Goal: Task Accomplishment & Management: Use online tool/utility

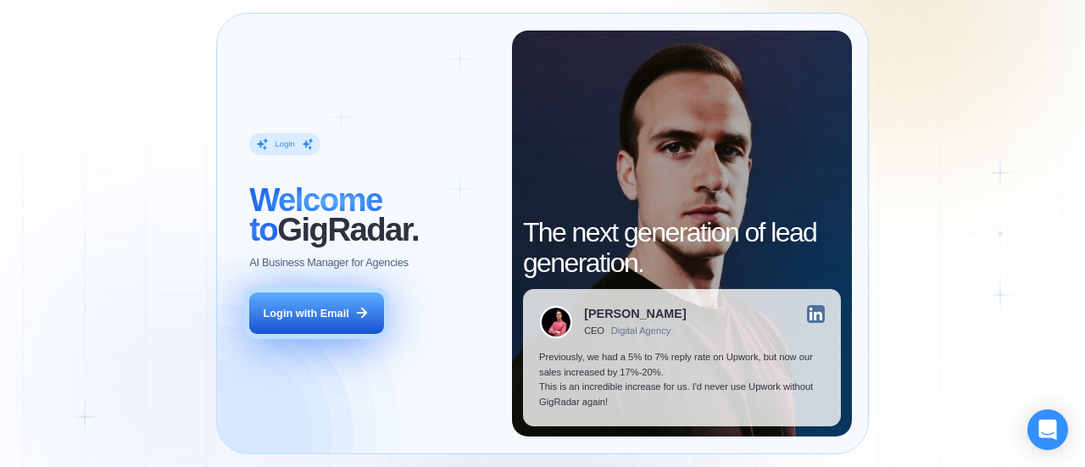
click at [326, 313] on div "Login with Email" at bounding box center [307, 313] width 86 height 15
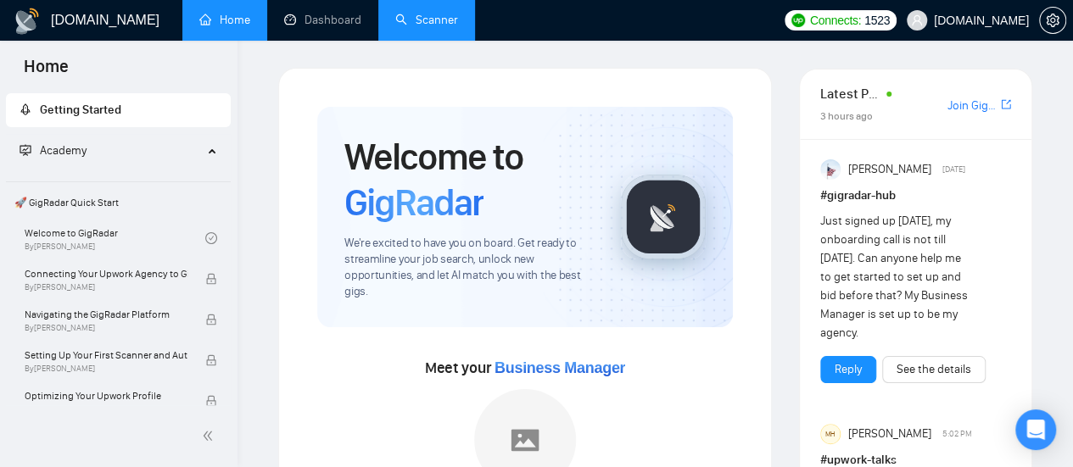
click at [399, 13] on link "Scanner" at bounding box center [426, 20] width 63 height 14
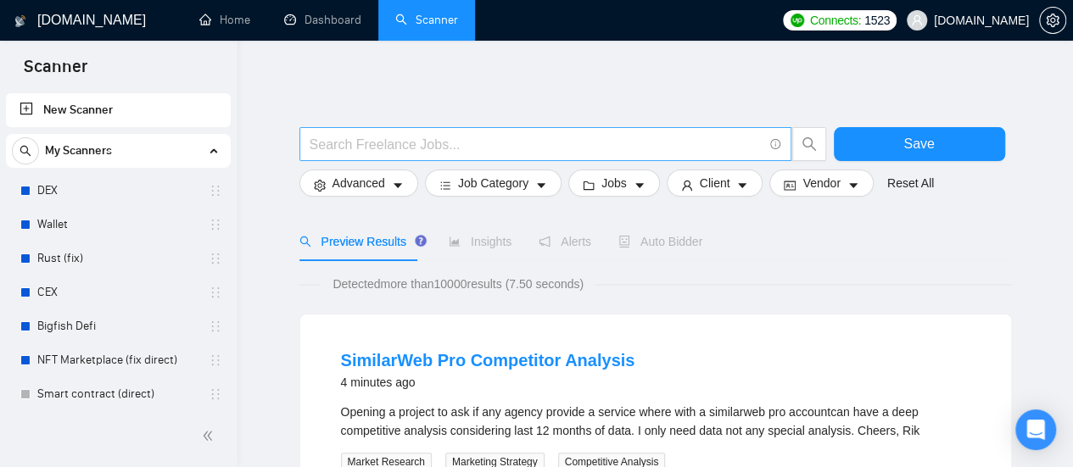
click at [375, 140] on input "text" at bounding box center [536, 144] width 453 height 21
paste input "Ruby on Rails"
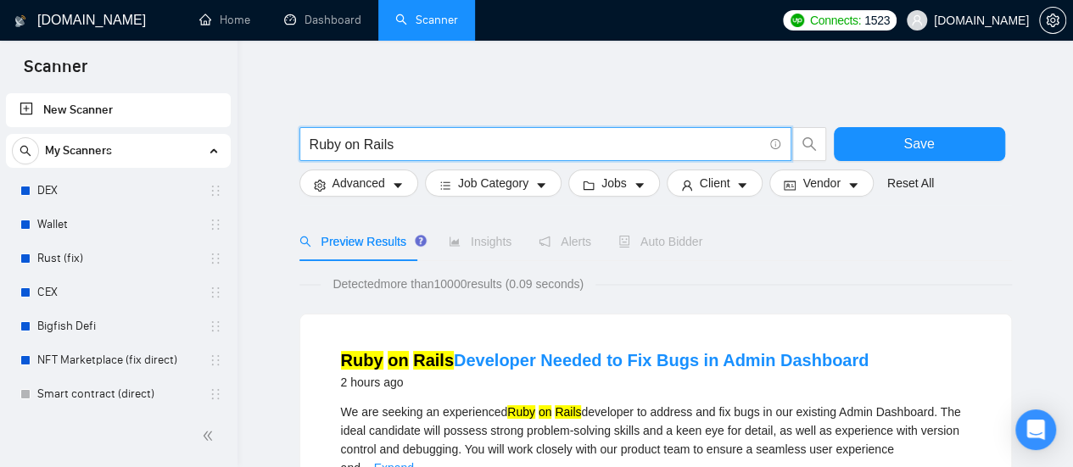
type input "Ruby on Rails"
drag, startPoint x: 231, startPoint y: 21, endPoint x: 572, endPoint y: 92, distance: 349.1
click at [231, 21] on link "Home" at bounding box center [224, 20] width 51 height 14
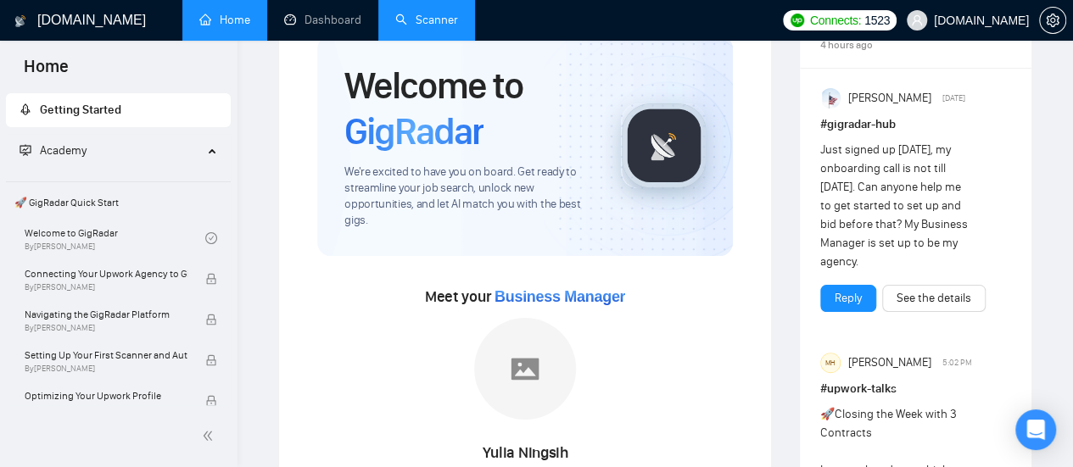
scroll to position [85, 0]
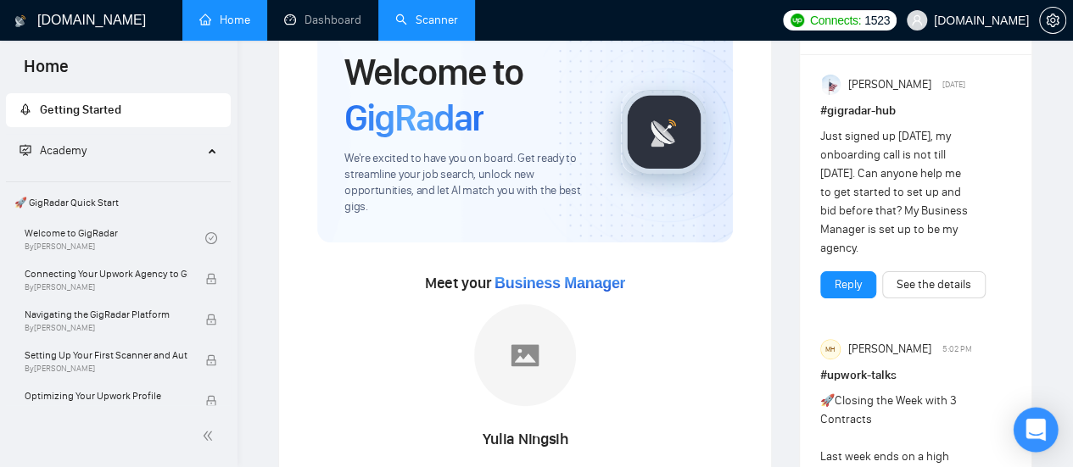
click at [1041, 428] on icon "Open Intercom Messenger" at bounding box center [1035, 430] width 20 height 22
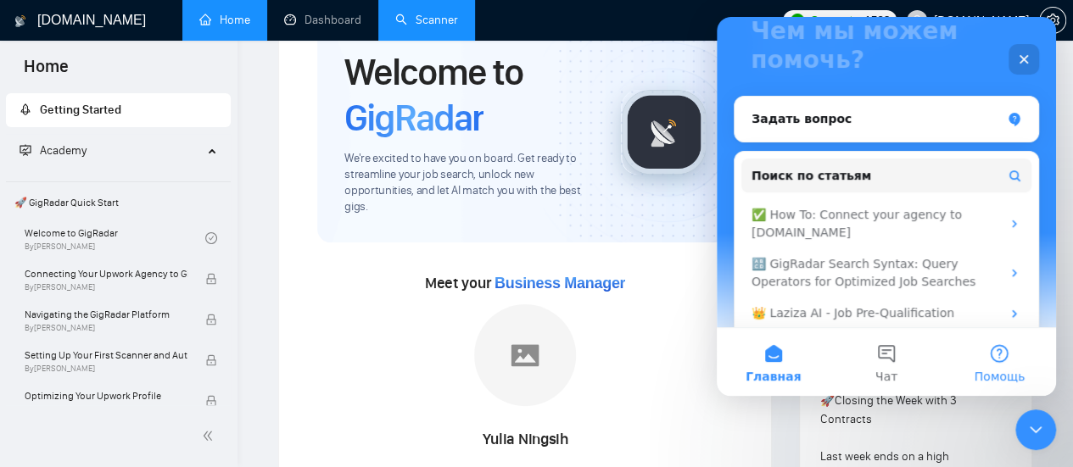
scroll to position [170, 0]
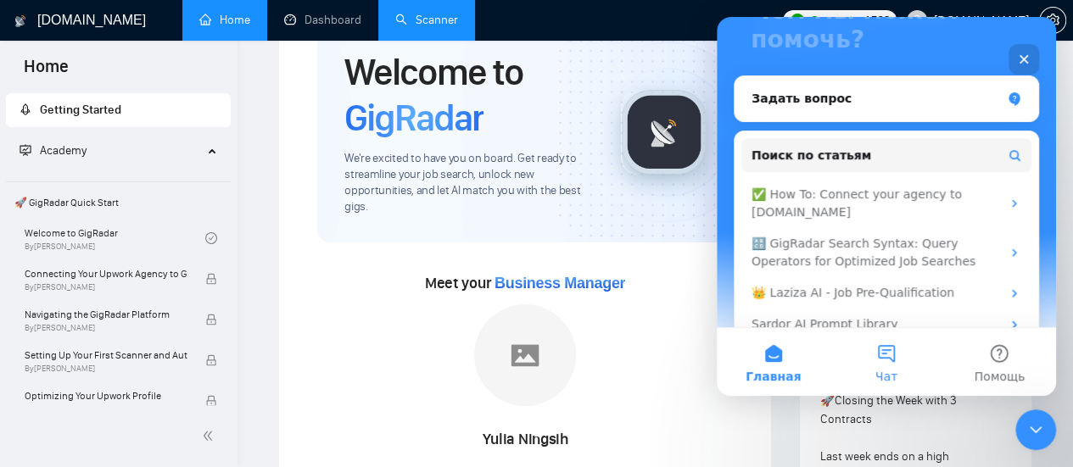
click at [890, 365] on button "Чат" at bounding box center [885, 362] width 113 height 68
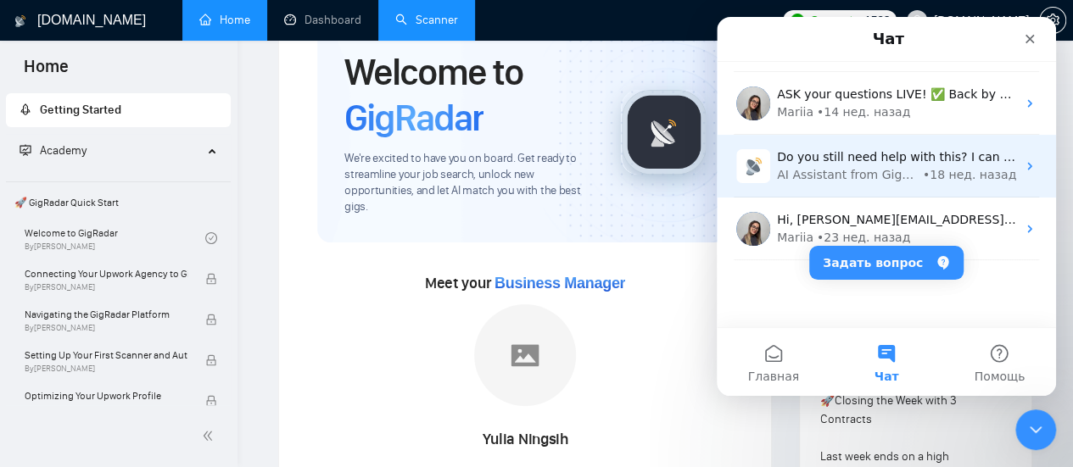
scroll to position [0, 0]
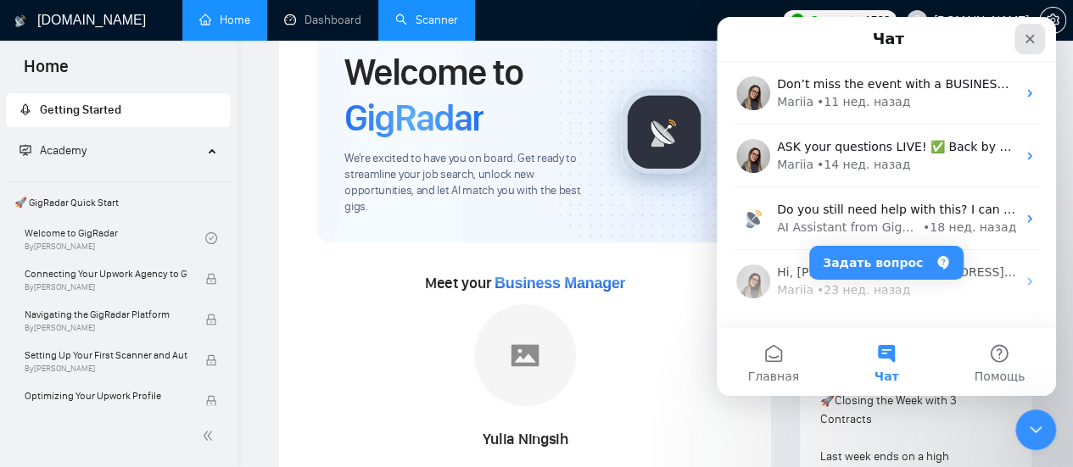
click at [1035, 42] on icon "Закрыть" at bounding box center [1030, 39] width 14 height 14
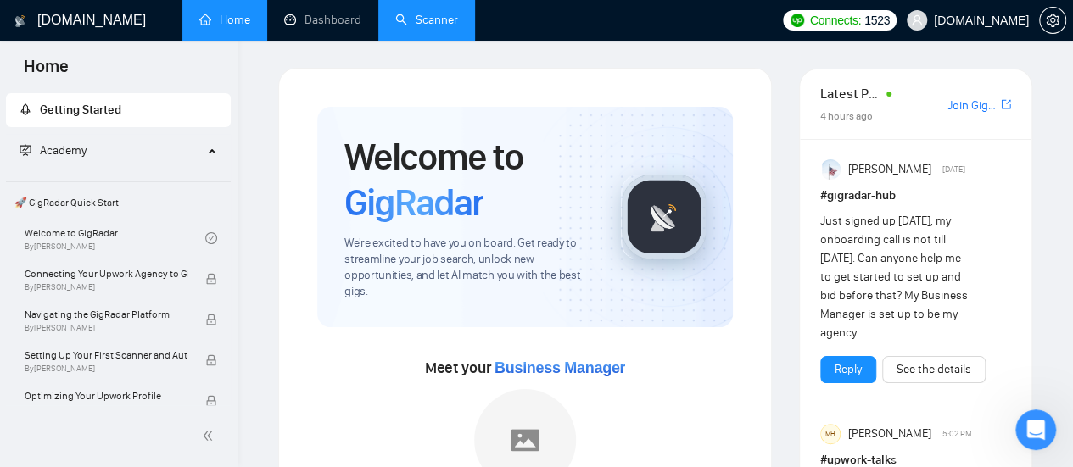
click at [429, 19] on link "Scanner" at bounding box center [426, 20] width 63 height 14
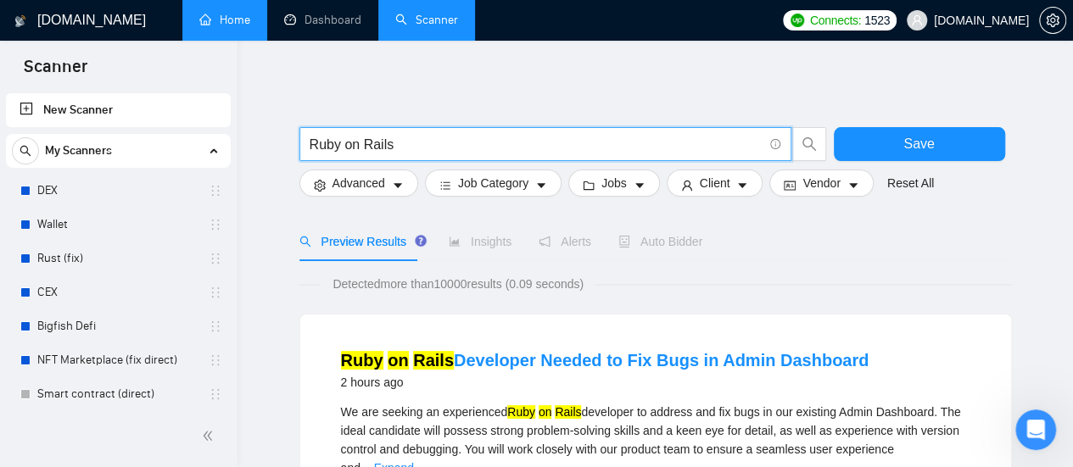
type input "Ruby on Rails"
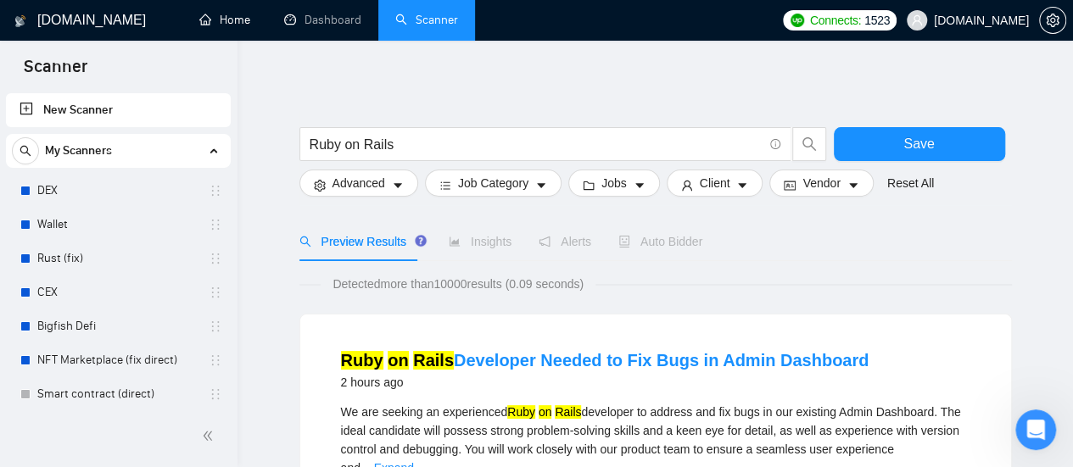
drag, startPoint x: 232, startPoint y: 30, endPoint x: 608, endPoint y: 89, distance: 380.3
click at [232, 27] on link "Home" at bounding box center [224, 20] width 51 height 14
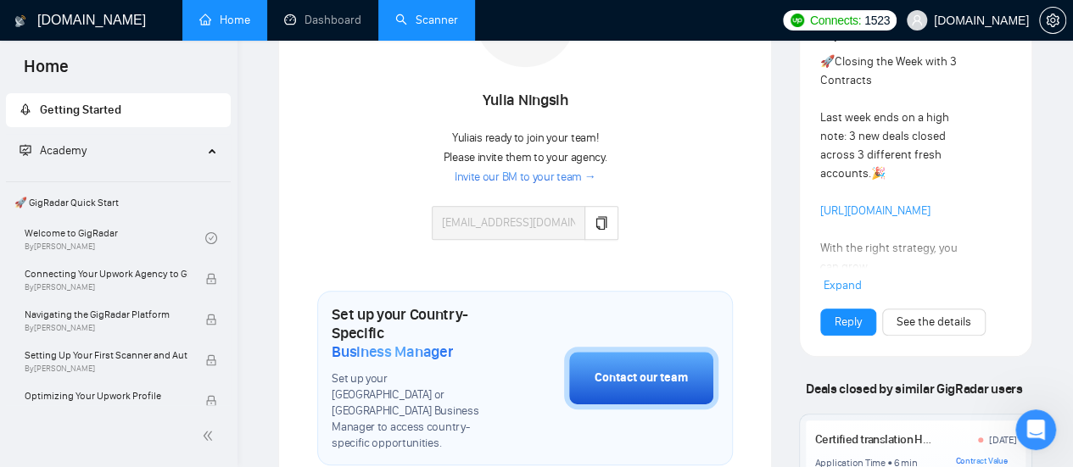
scroll to position [339, 0]
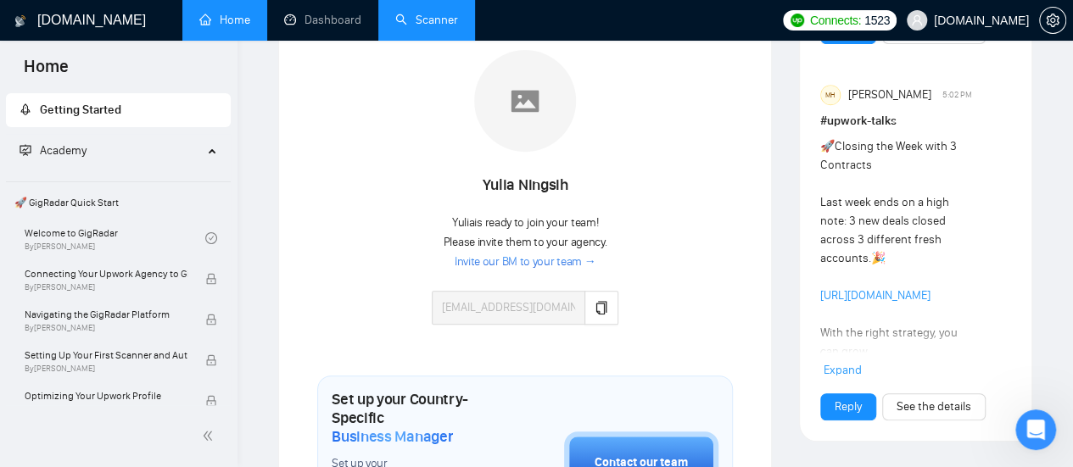
click at [433, 14] on link "Scanner" at bounding box center [426, 20] width 63 height 14
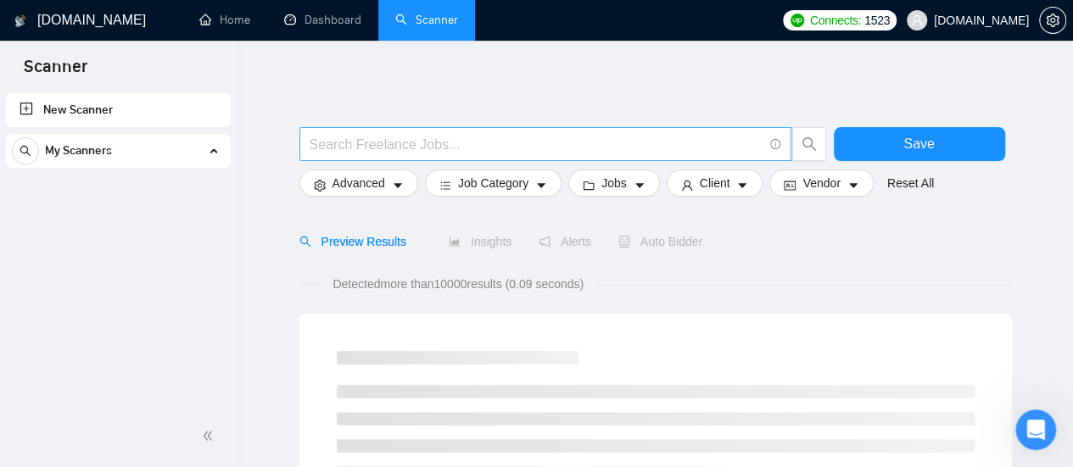
click at [405, 135] on input "text" at bounding box center [536, 144] width 453 height 21
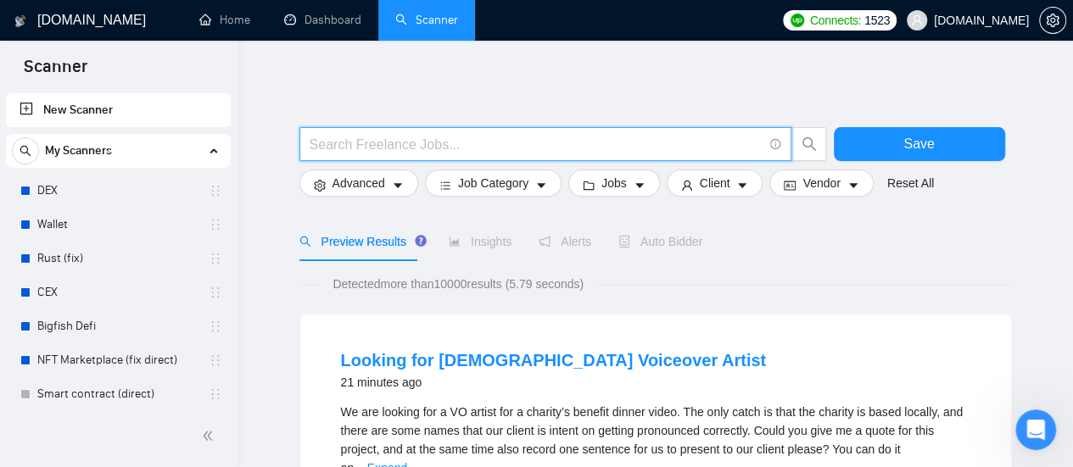
click at [351, 140] on input "text" at bounding box center [536, 144] width 453 height 21
paste input "Ruby on Rails"
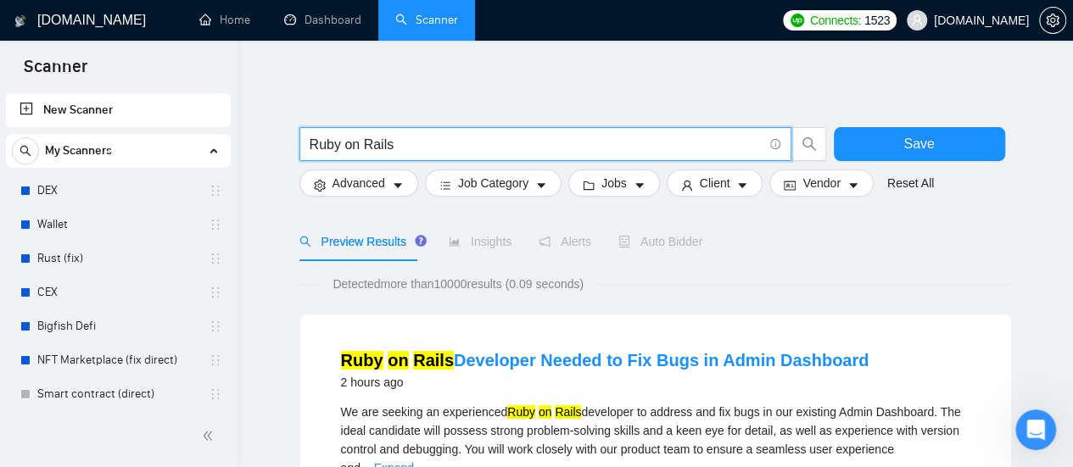
click at [438, 143] on input "Ruby on Rails" at bounding box center [536, 144] width 453 height 21
click at [440, 145] on input "Ruby on Rails" at bounding box center [536, 144] width 453 height 21
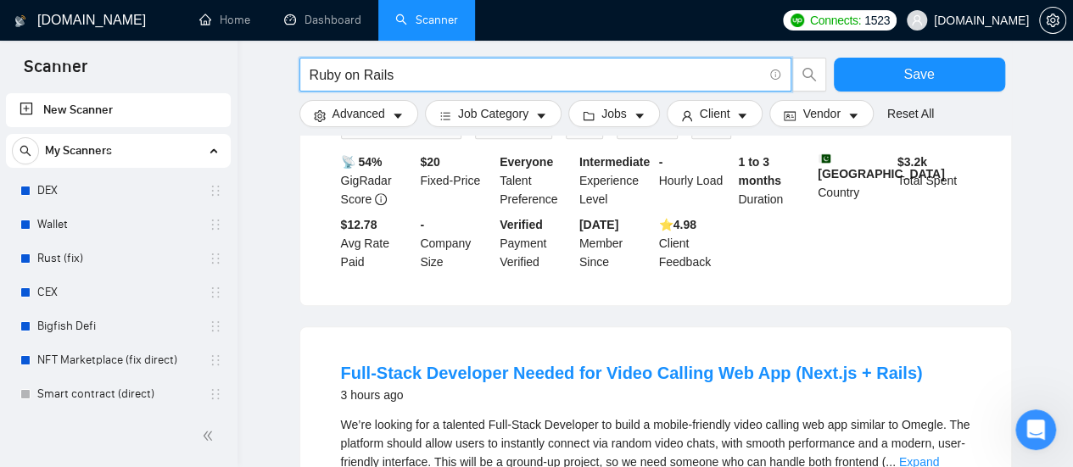
scroll to position [115, 0]
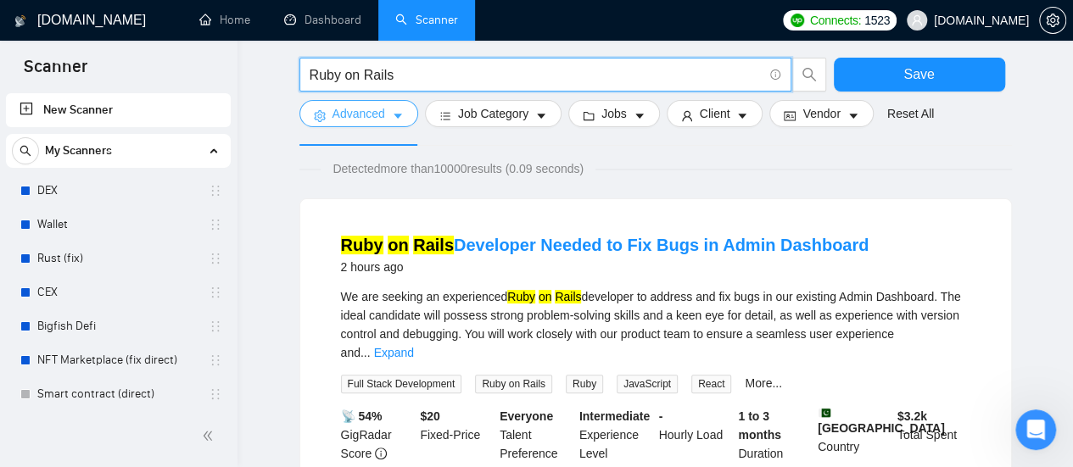
type input "Ruby on Rails"
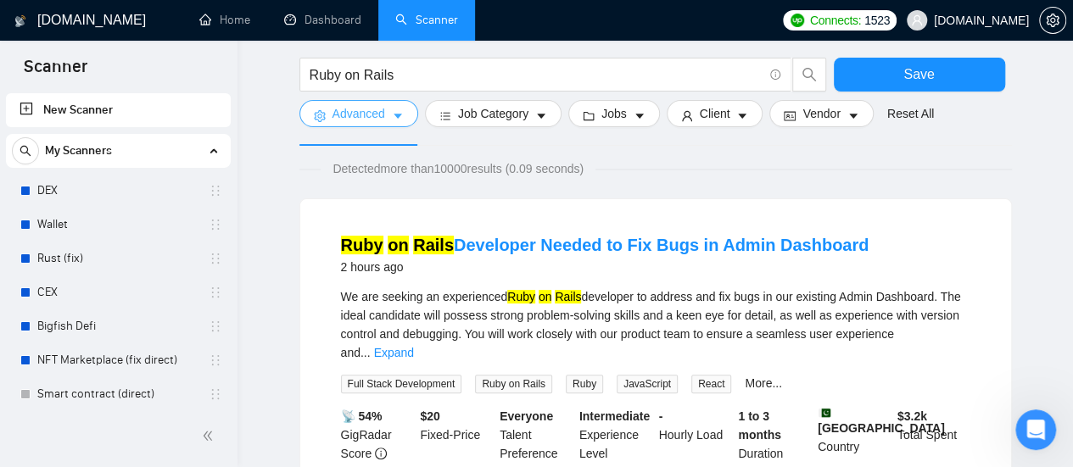
click at [365, 119] on span "Advanced" at bounding box center [358, 113] width 53 height 19
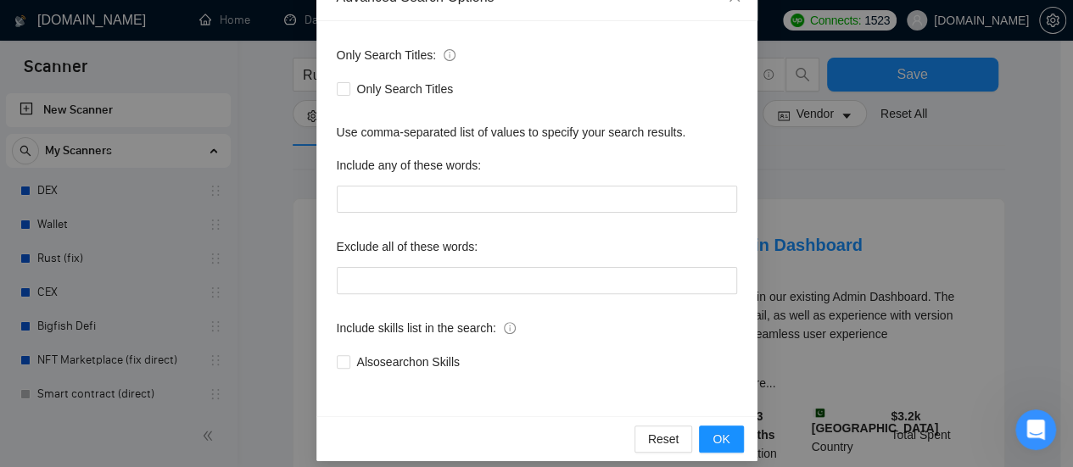
scroll to position [124, 0]
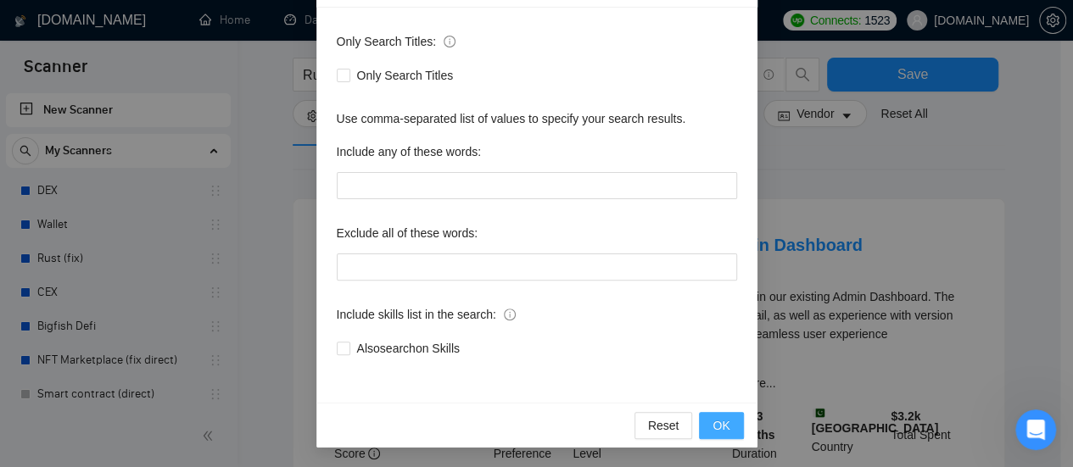
click at [732, 430] on button "OK" at bounding box center [721, 425] width 44 height 27
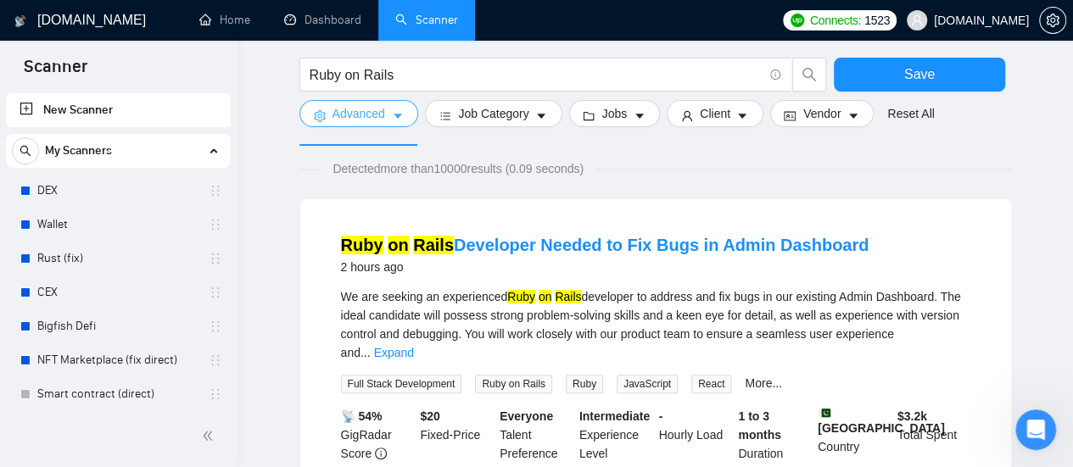
scroll to position [0, 0]
click at [402, 114] on button "Advanced" at bounding box center [358, 113] width 119 height 27
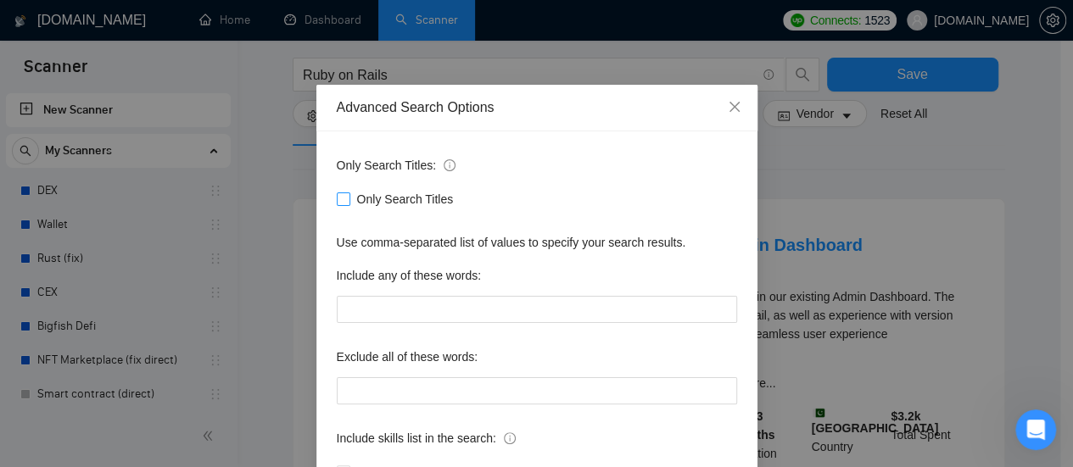
click at [337, 204] on span at bounding box center [344, 199] width 14 height 14
click at [337, 204] on input "Only Search Titles" at bounding box center [343, 198] width 12 height 12
checkbox input "true"
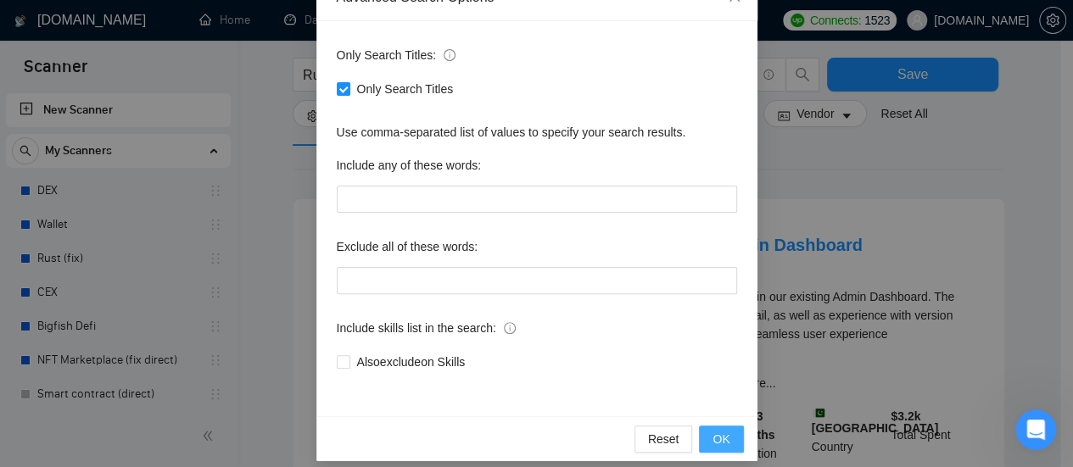
scroll to position [124, 0]
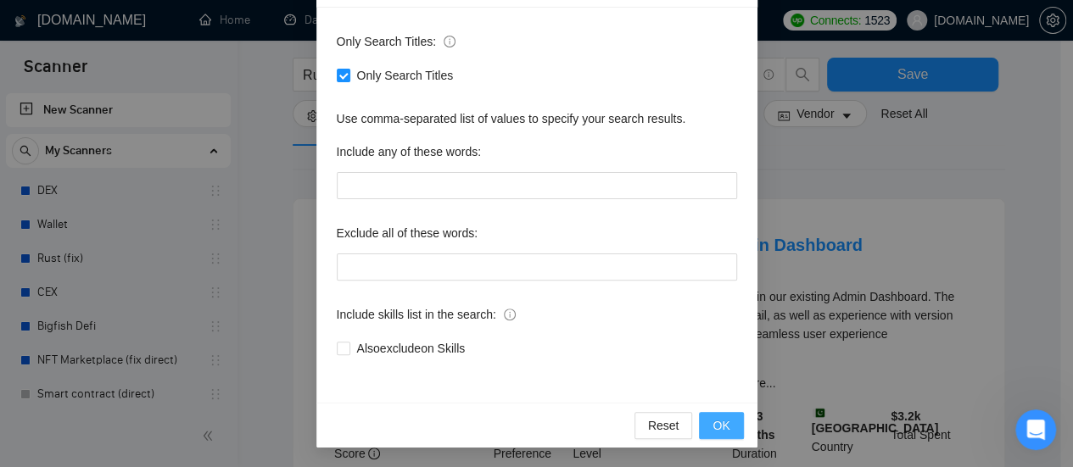
click at [720, 430] on span "OK" at bounding box center [720, 425] width 17 height 19
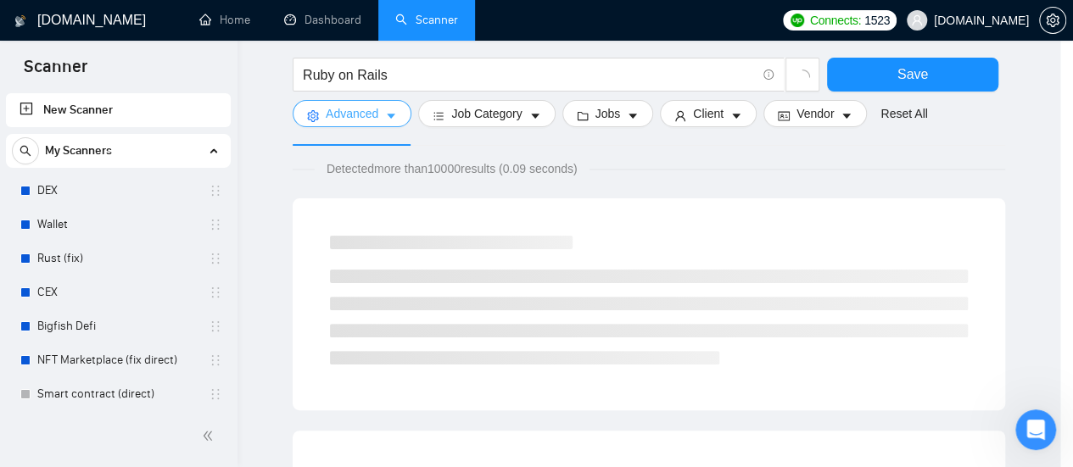
scroll to position [0, 0]
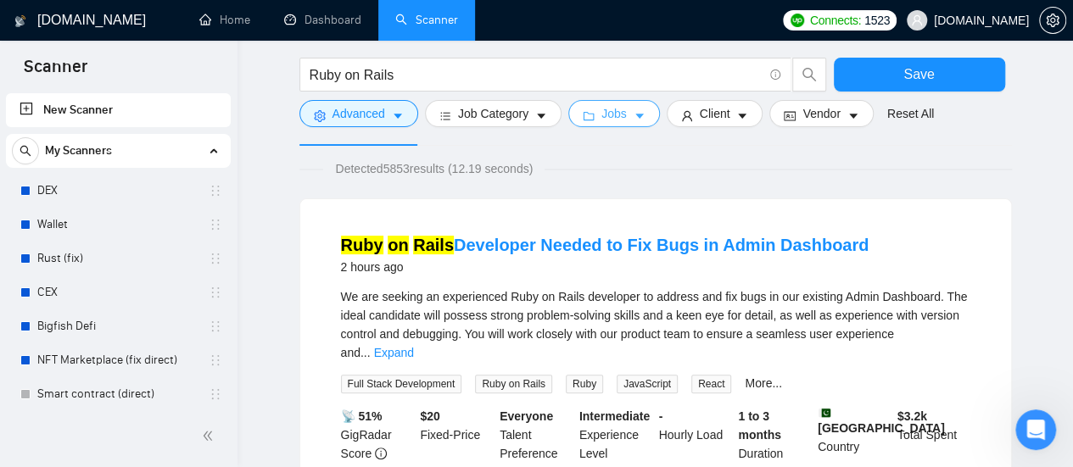
click at [633, 121] on icon "caret-down" at bounding box center [639, 116] width 12 height 12
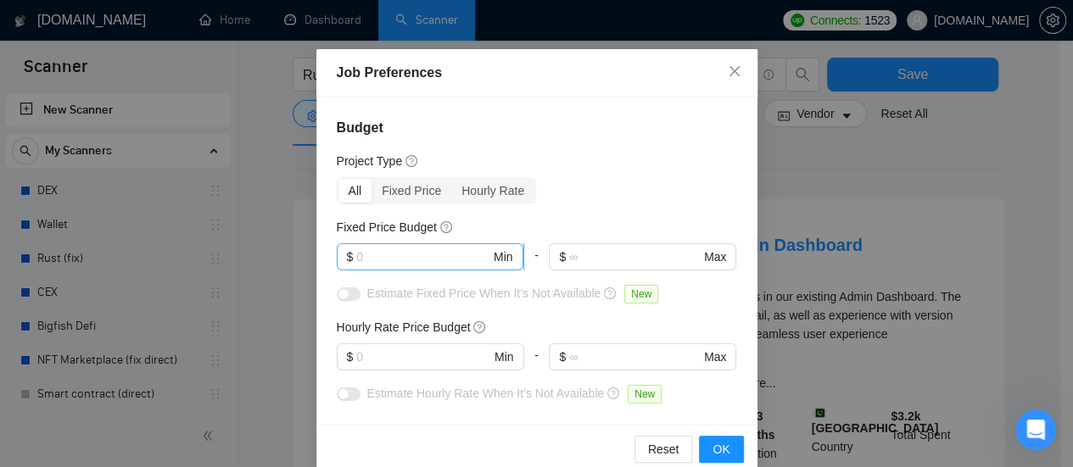
click at [392, 259] on input "text" at bounding box center [423, 257] width 134 height 19
type input "1000"
click at [405, 359] on input "text" at bounding box center [423, 357] width 134 height 19
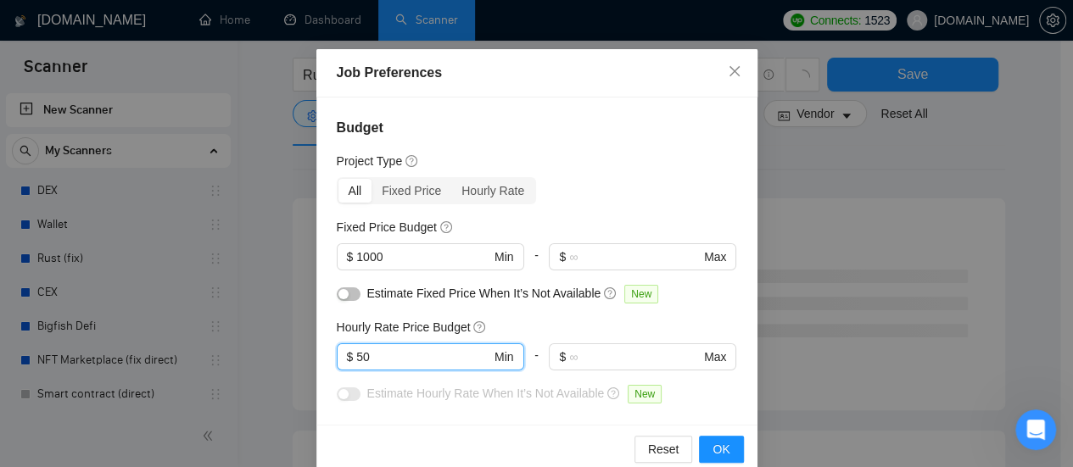
type input "50"
click at [462, 427] on div "Reset OK" at bounding box center [536, 449] width 441 height 48
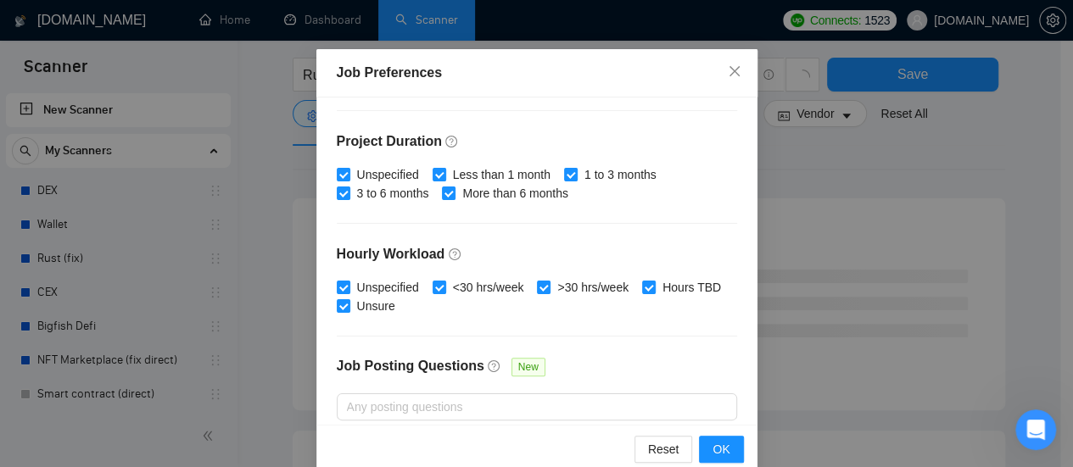
scroll to position [509, 0]
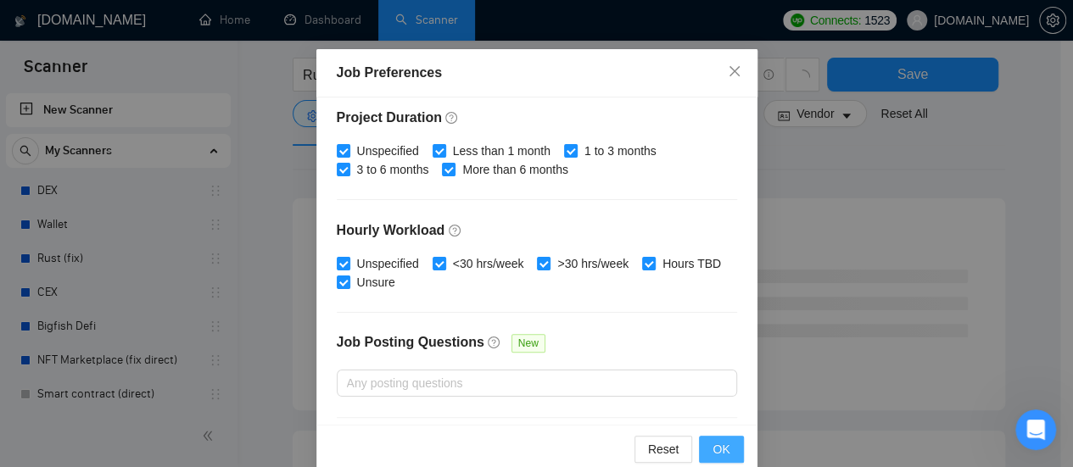
click at [718, 452] on span "OK" at bounding box center [720, 449] width 17 height 19
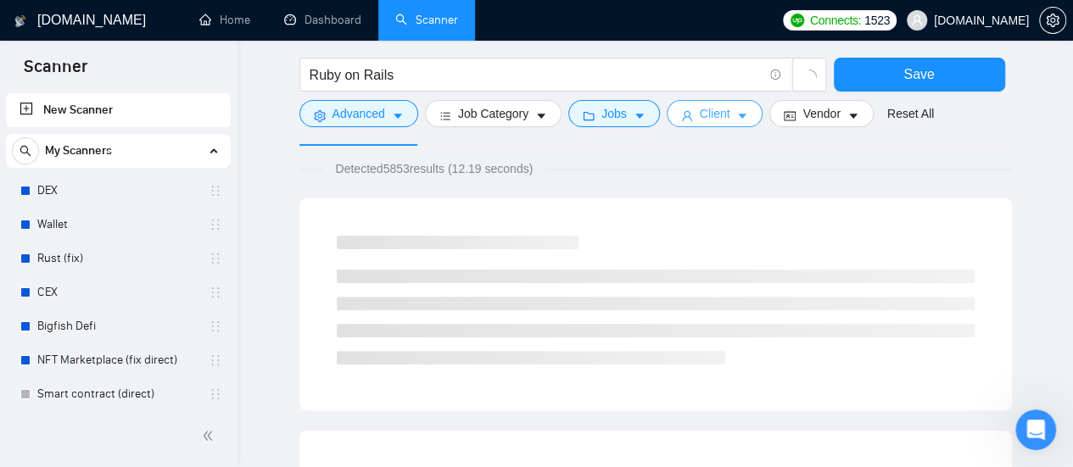
click at [736, 121] on icon "caret-down" at bounding box center [742, 116] width 12 height 12
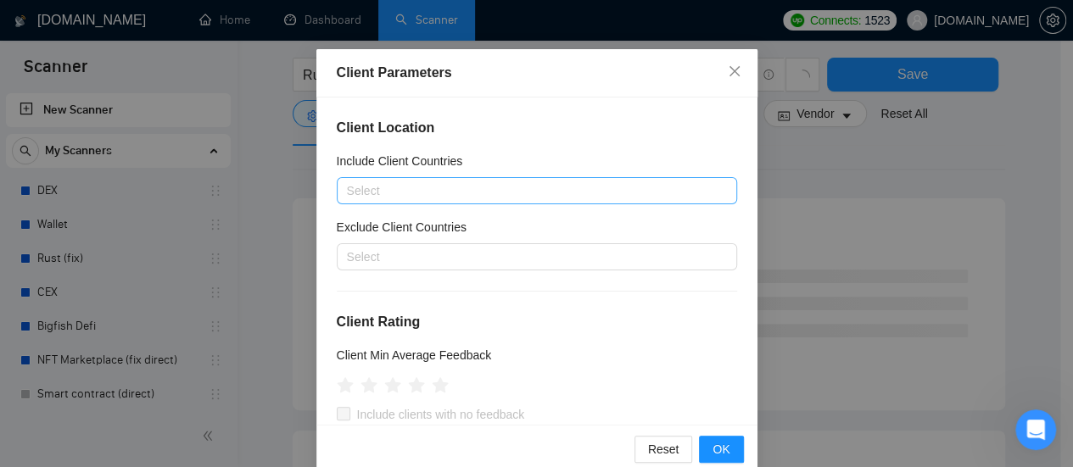
click at [460, 192] on div at bounding box center [528, 191] width 375 height 20
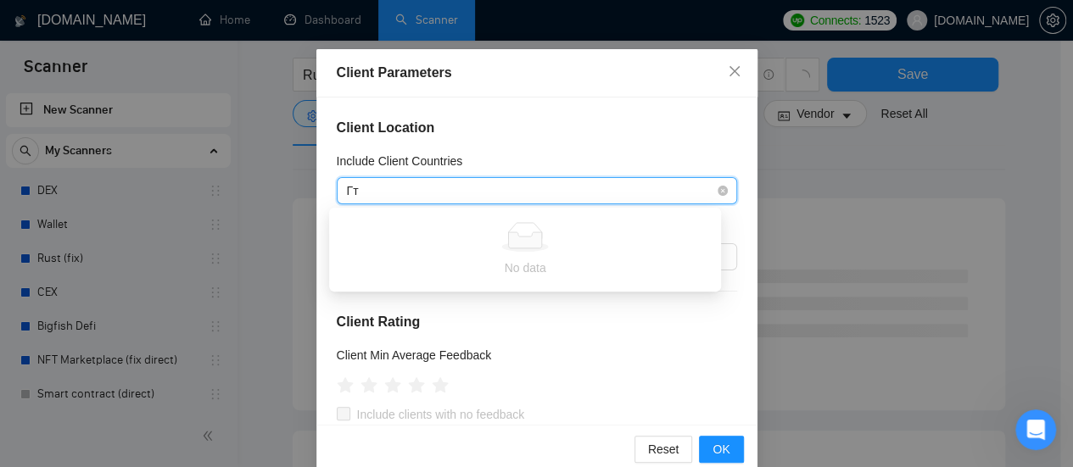
type input "Г"
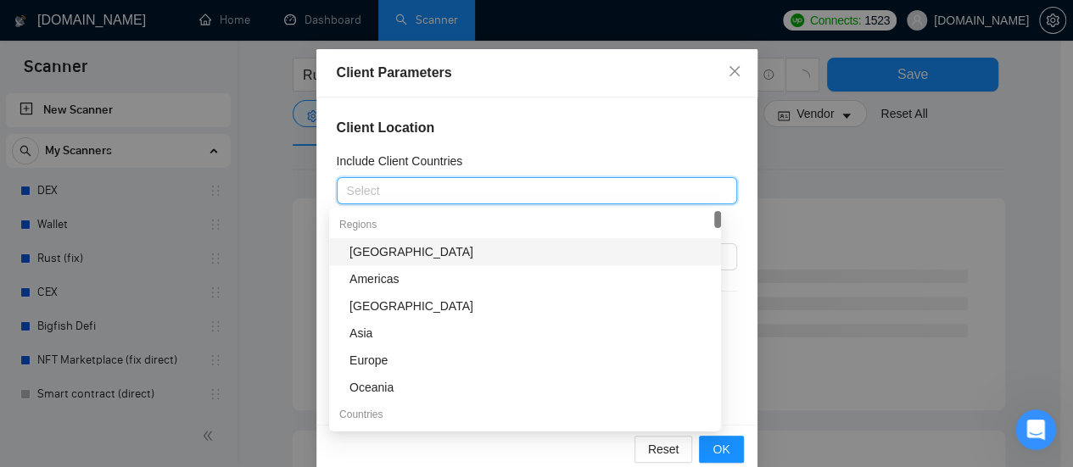
type input "U"
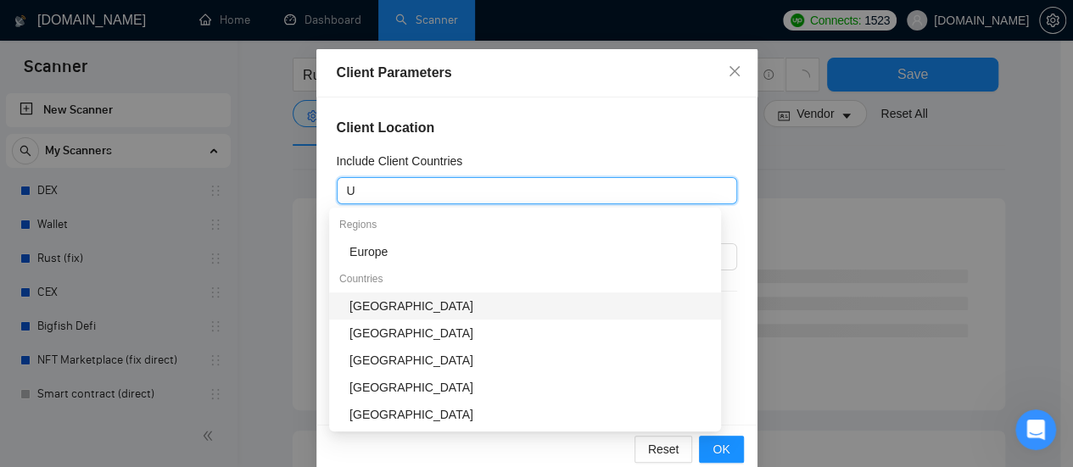
click at [427, 299] on div "[GEOGRAPHIC_DATA]" at bounding box center [529, 306] width 361 height 19
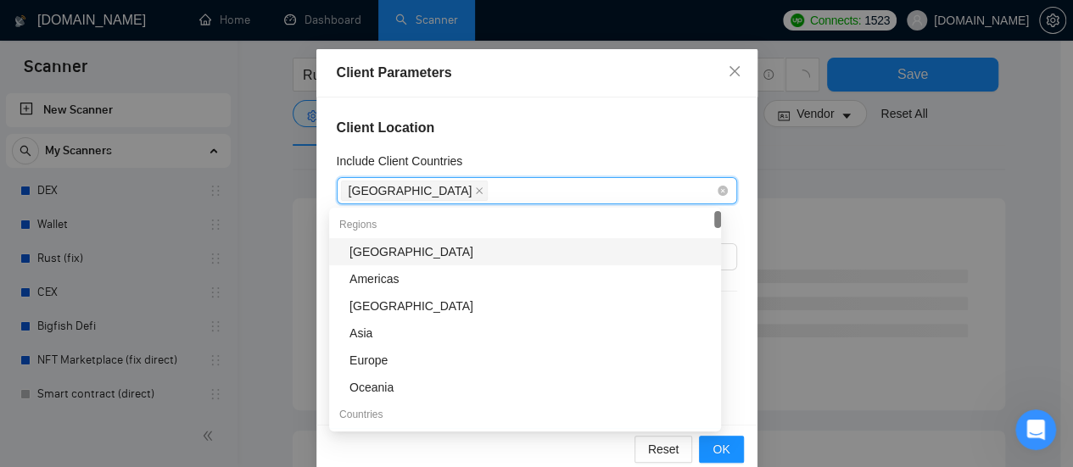
click at [543, 188] on div "[GEOGRAPHIC_DATA]" at bounding box center [528, 191] width 375 height 24
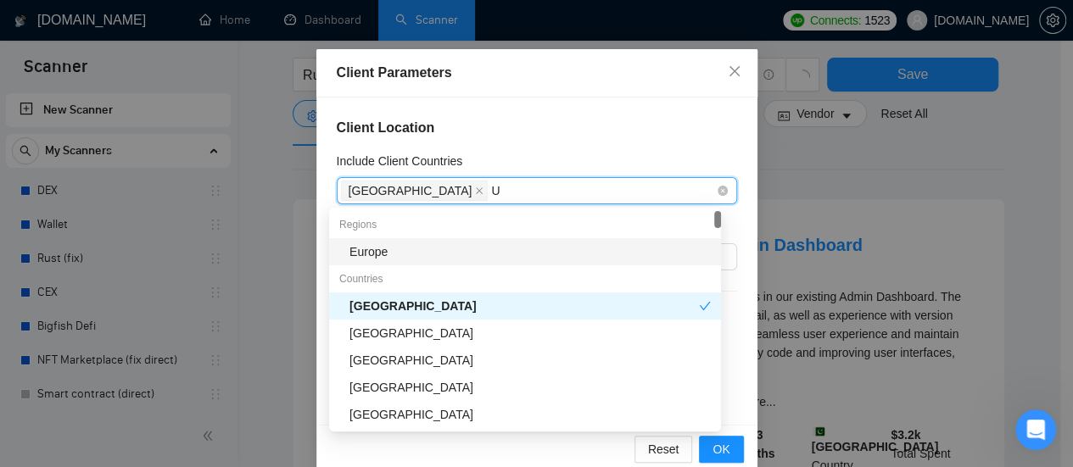
type input "Un"
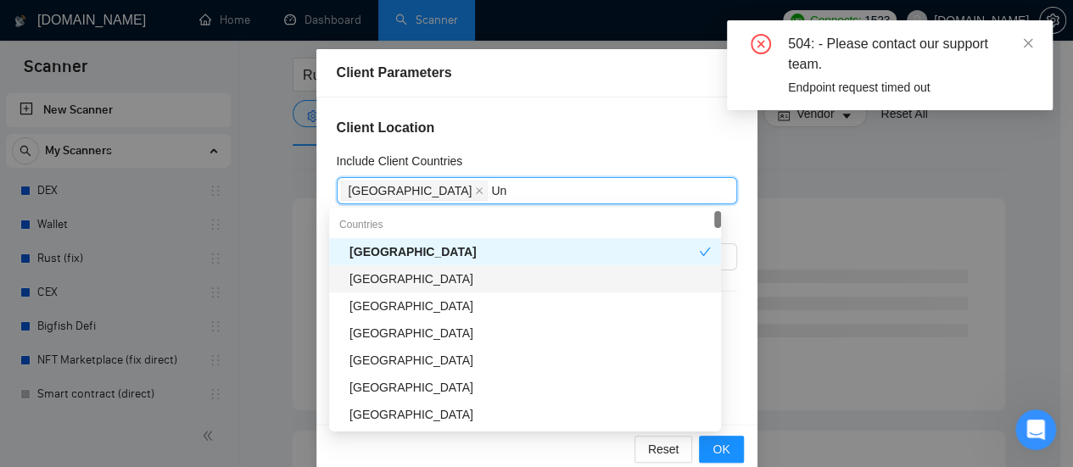
click at [471, 279] on div "[GEOGRAPHIC_DATA]" at bounding box center [529, 279] width 361 height 19
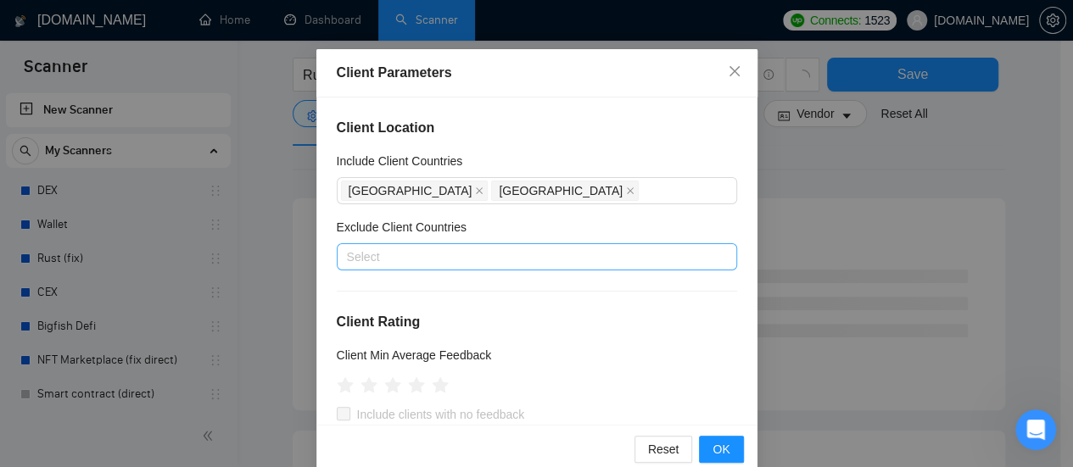
click at [533, 254] on div at bounding box center [528, 257] width 375 height 20
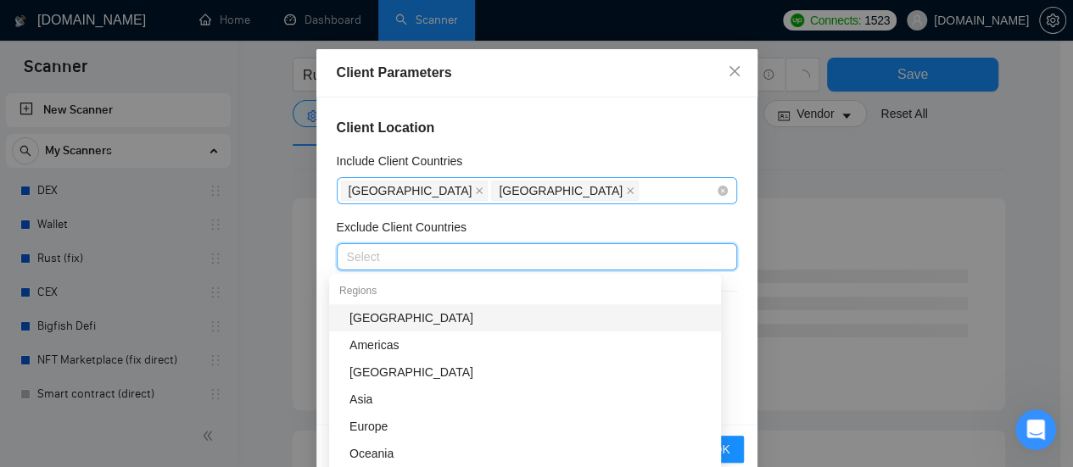
click at [609, 187] on div "[GEOGRAPHIC_DATA] [GEOGRAPHIC_DATA]" at bounding box center [528, 191] width 375 height 24
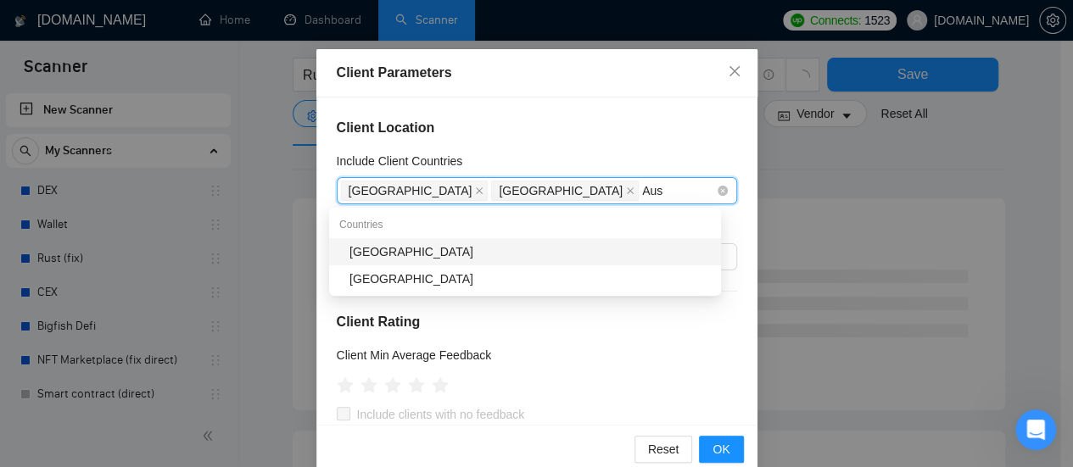
type input "Aust"
click at [403, 253] on div "[GEOGRAPHIC_DATA]" at bounding box center [529, 252] width 361 height 19
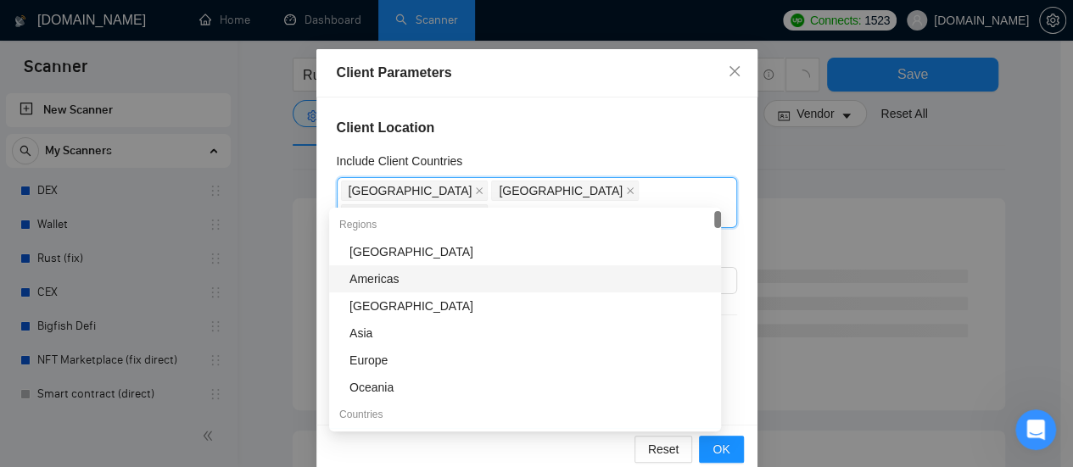
click at [611, 152] on div "Include Client Countries" at bounding box center [537, 164] width 400 height 25
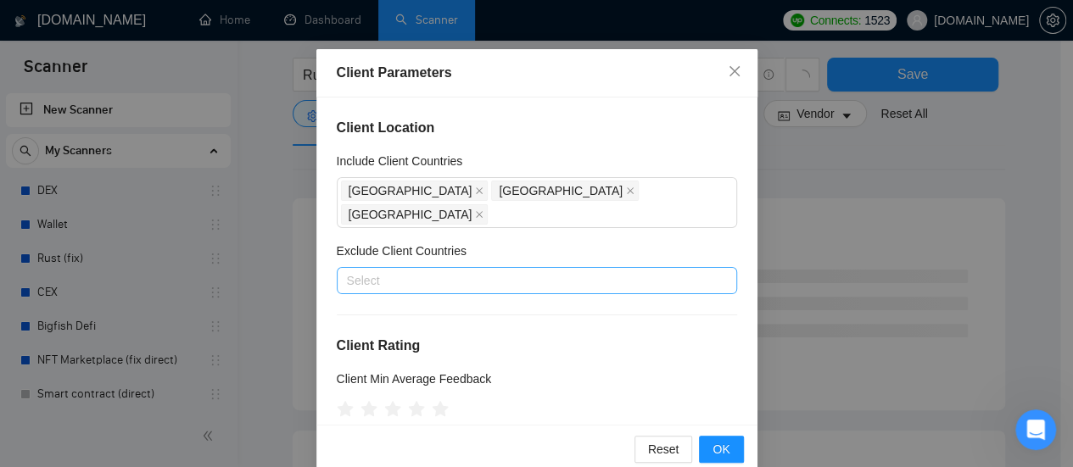
click at [444, 271] on div at bounding box center [528, 281] width 375 height 20
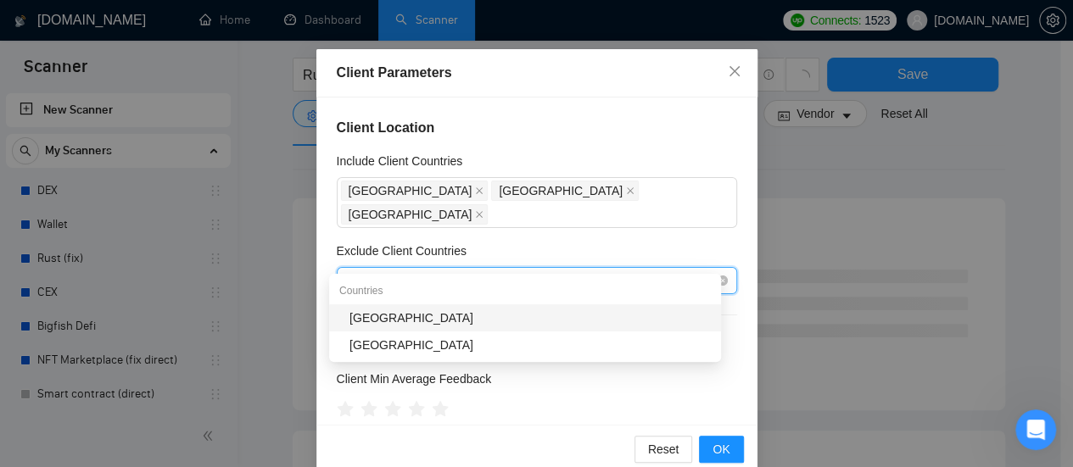
type input "[GEOGRAPHIC_DATA]"
click at [374, 326] on div "[GEOGRAPHIC_DATA]" at bounding box center [529, 318] width 361 height 19
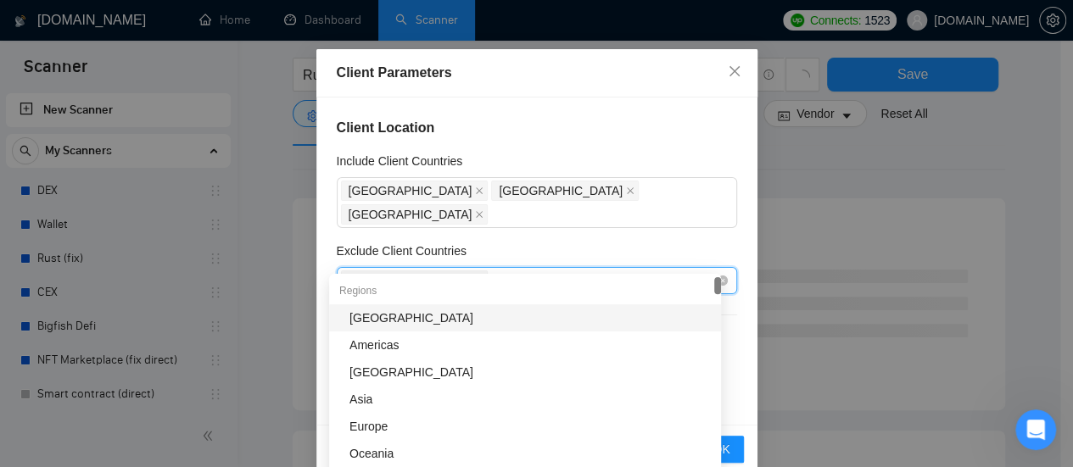
click at [432, 269] on div "[GEOGRAPHIC_DATA]" at bounding box center [528, 281] width 375 height 24
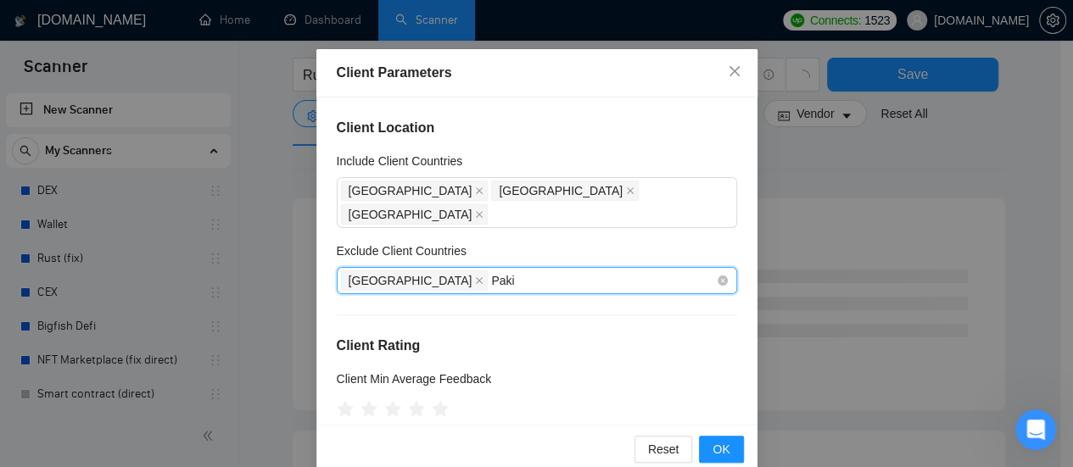
type input "Pakis"
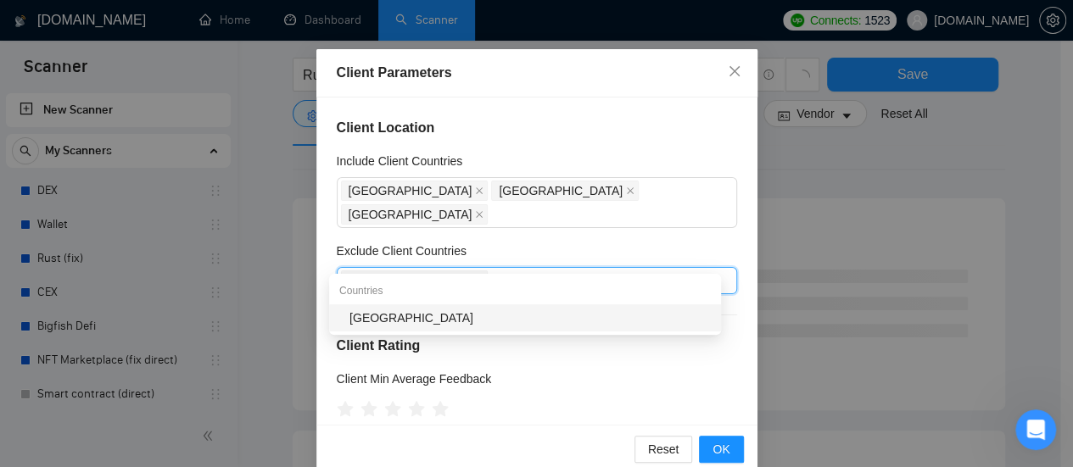
click at [387, 321] on div "[GEOGRAPHIC_DATA]" at bounding box center [529, 318] width 361 height 19
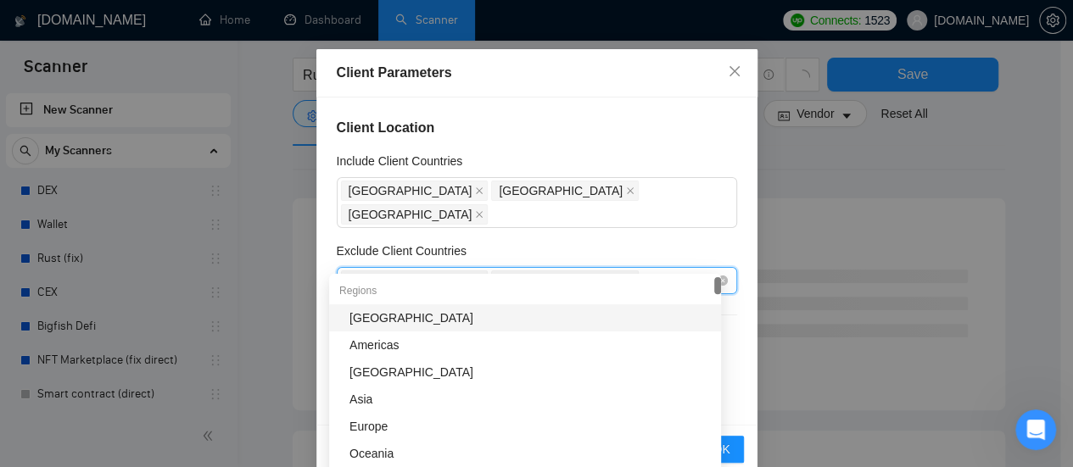
click at [511, 269] on div "India [GEOGRAPHIC_DATA]" at bounding box center [528, 281] width 375 height 24
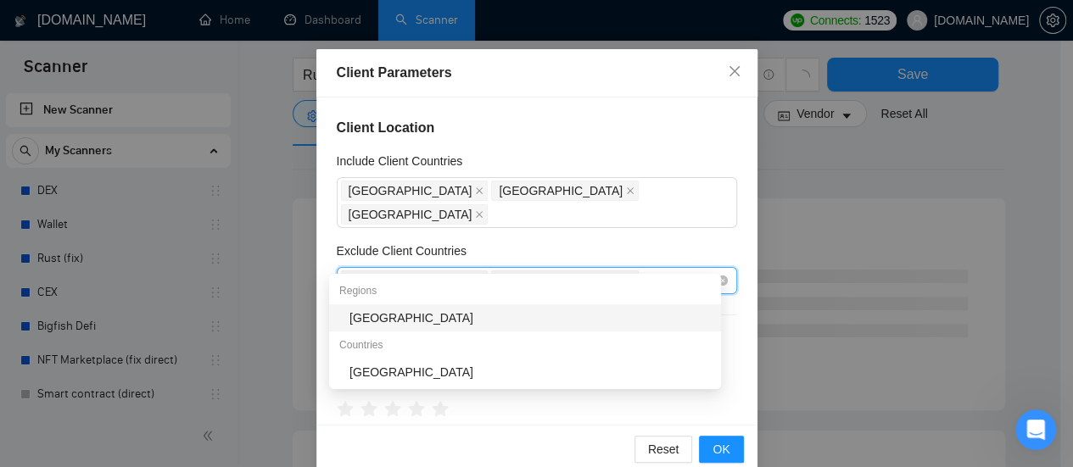
type input "[GEOGRAPHIC_DATA]"
click at [378, 318] on div "[GEOGRAPHIC_DATA]" at bounding box center [529, 318] width 361 height 19
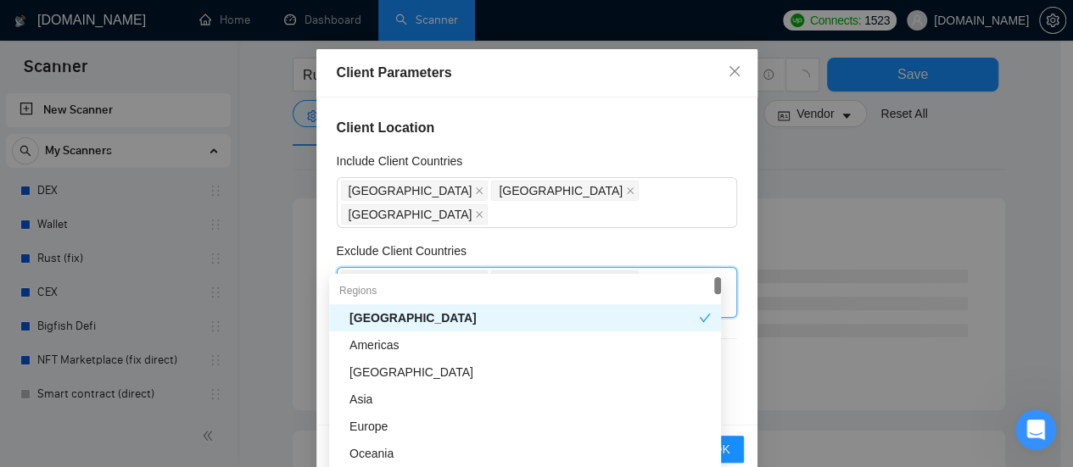
click at [612, 242] on div "Exclude Client Countries" at bounding box center [537, 254] width 400 height 25
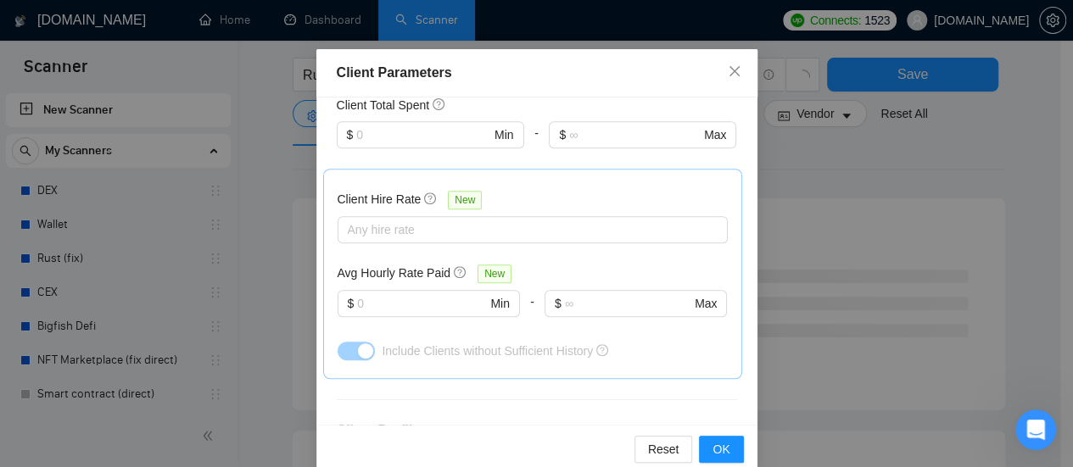
scroll to position [594, 0]
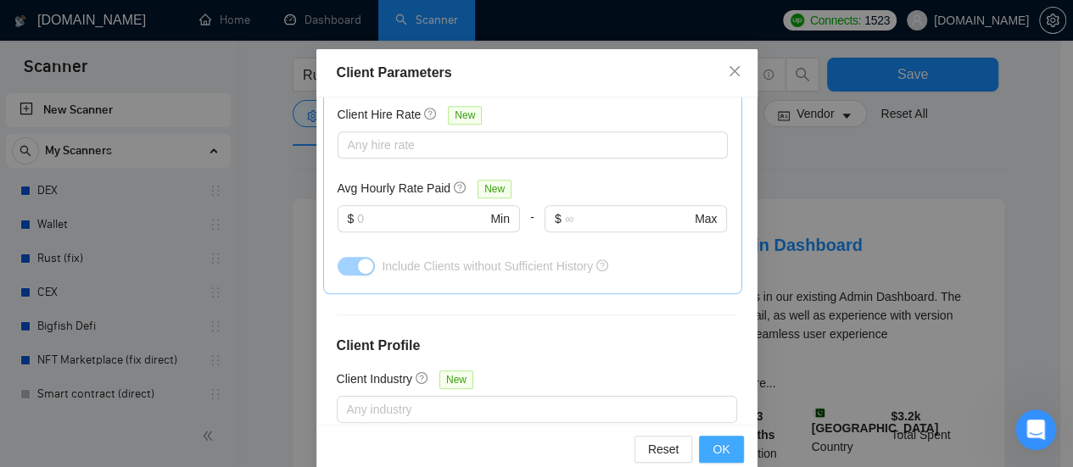
click at [714, 451] on span "OK" at bounding box center [720, 449] width 17 height 19
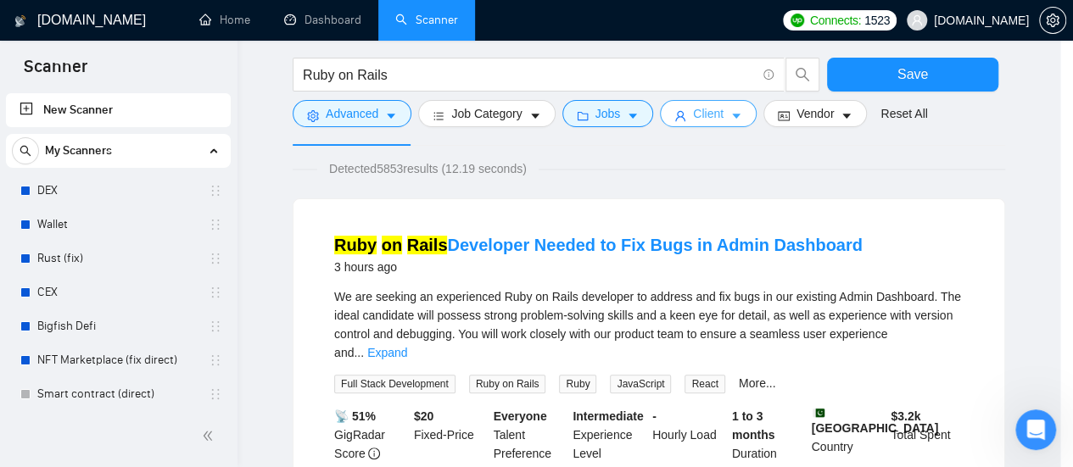
click at [910, 238] on div "Client Parameters Client Location Include Client Countries [GEOGRAPHIC_DATA] [G…" at bounding box center [536, 233] width 1073 height 467
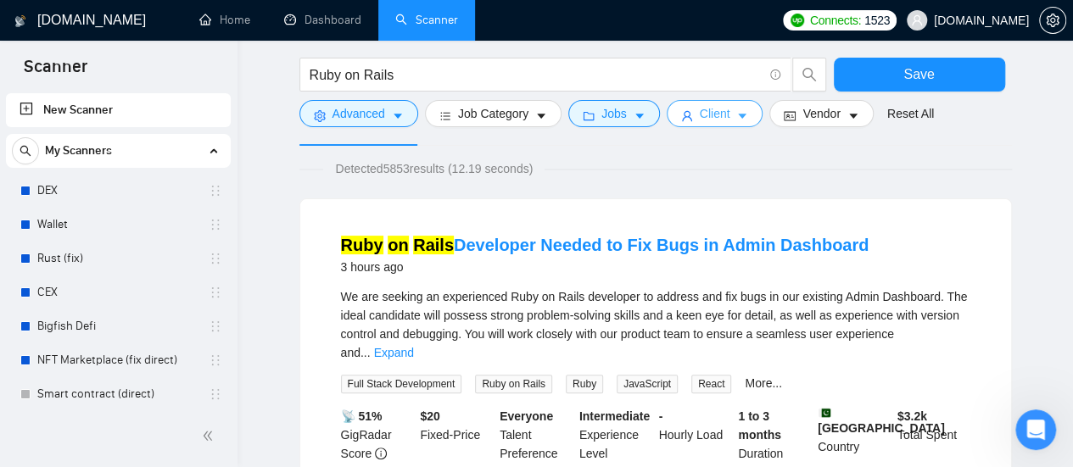
click at [714, 116] on span "Client" at bounding box center [715, 113] width 31 height 19
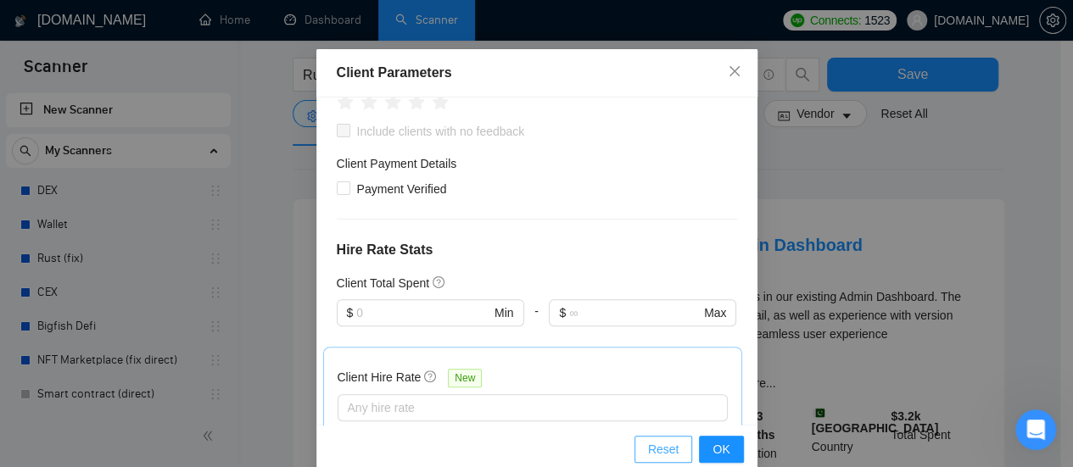
scroll to position [339, 0]
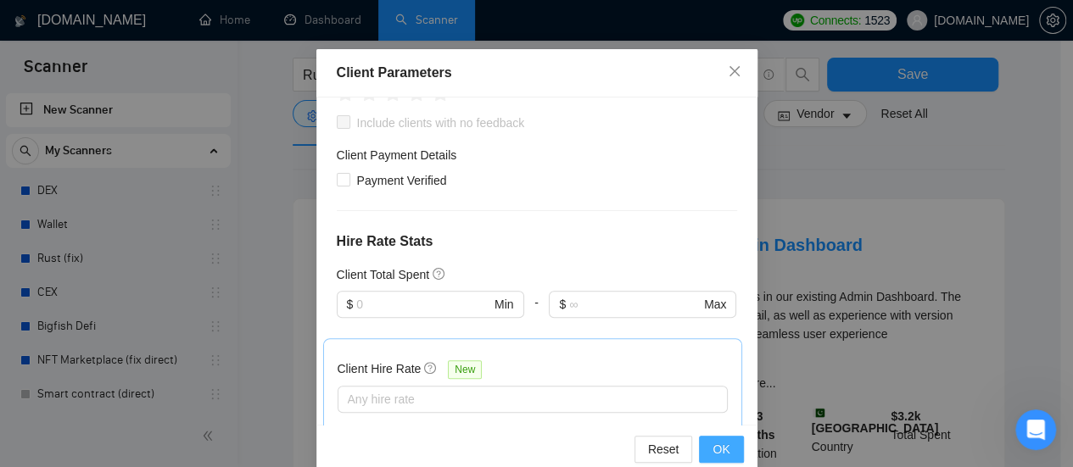
drag, startPoint x: 717, startPoint y: 448, endPoint x: 773, endPoint y: 416, distance: 64.6
click at [716, 448] on span "OK" at bounding box center [720, 449] width 17 height 19
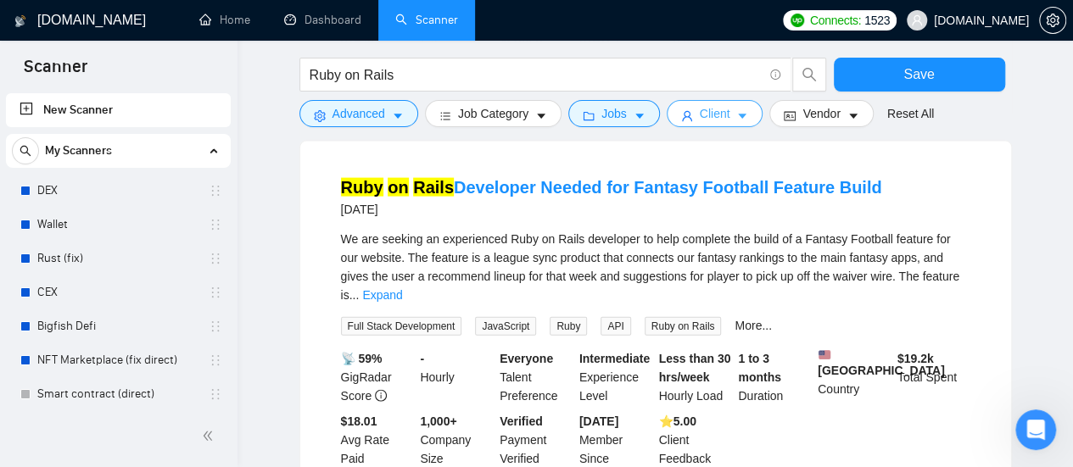
scroll to position [1835, 0]
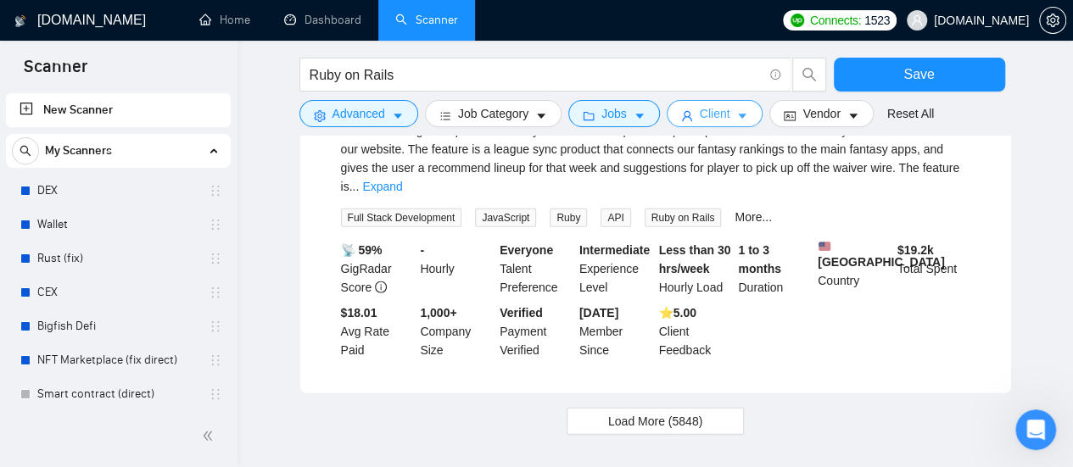
click at [723, 112] on button "Client" at bounding box center [715, 113] width 97 height 27
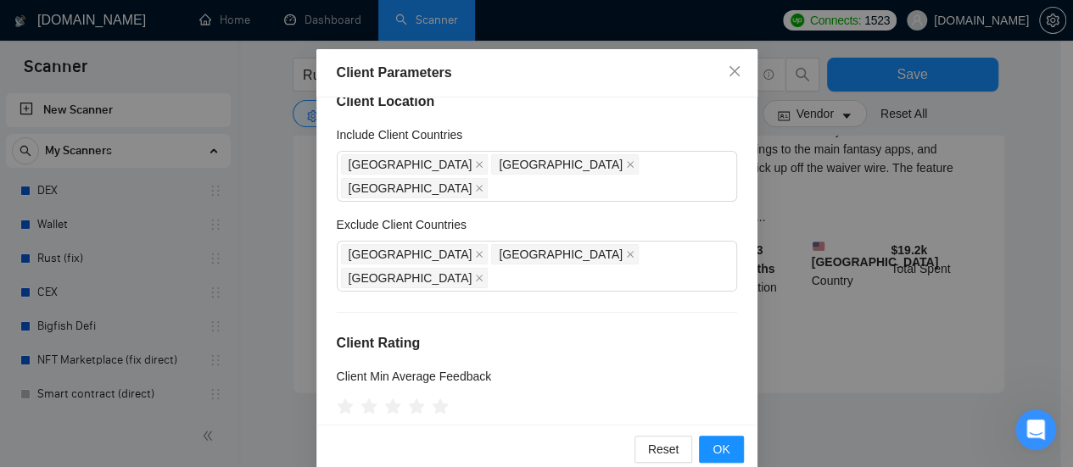
scroll to position [0, 0]
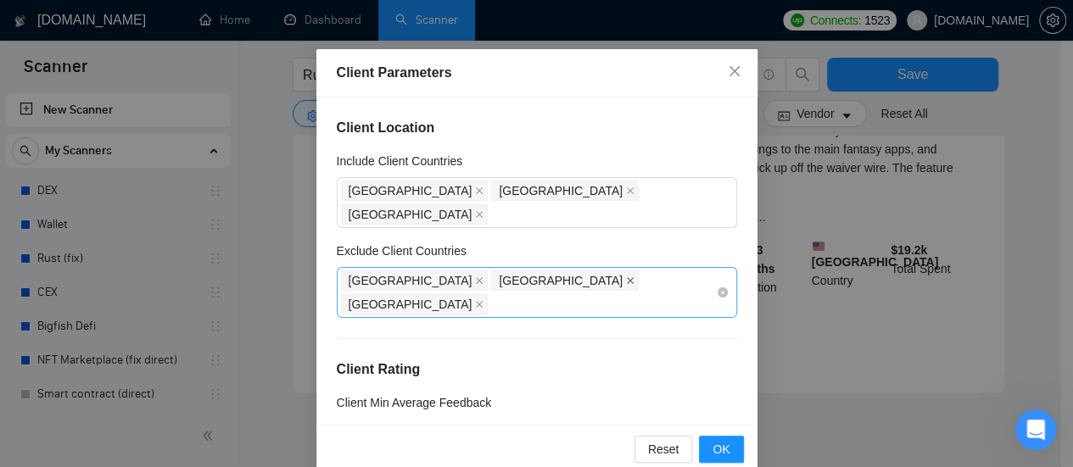
click at [626, 276] on icon "close" at bounding box center [630, 280] width 8 height 8
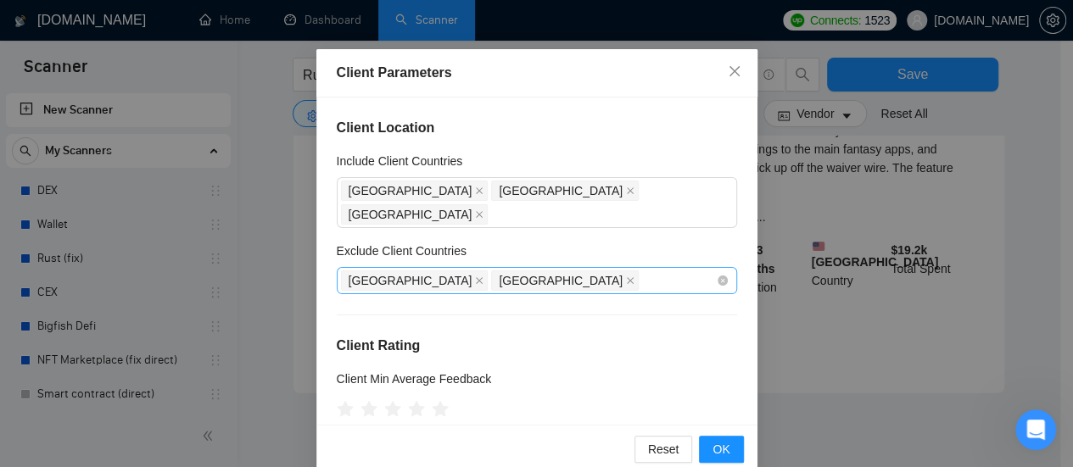
click at [479, 269] on div "[GEOGRAPHIC_DATA] [GEOGRAPHIC_DATA]" at bounding box center [528, 281] width 375 height 24
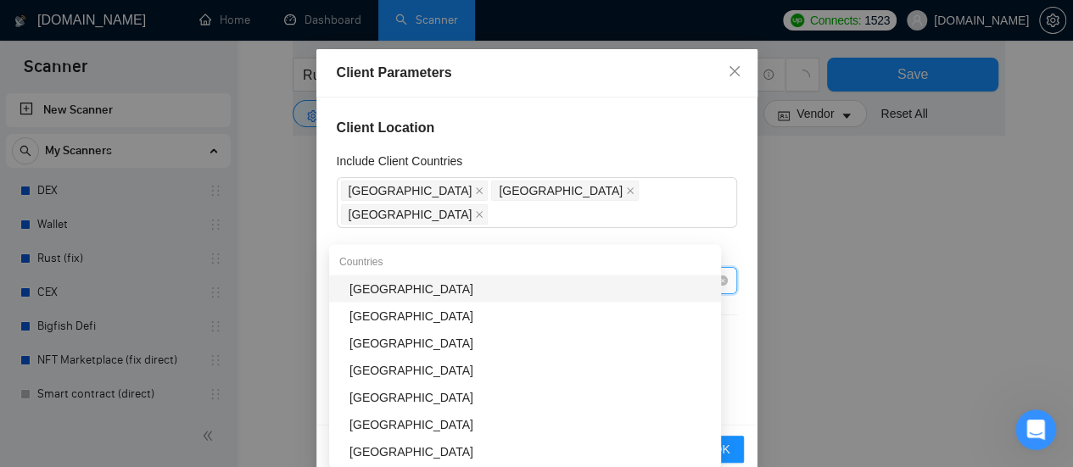
scroll to position [1159, 0]
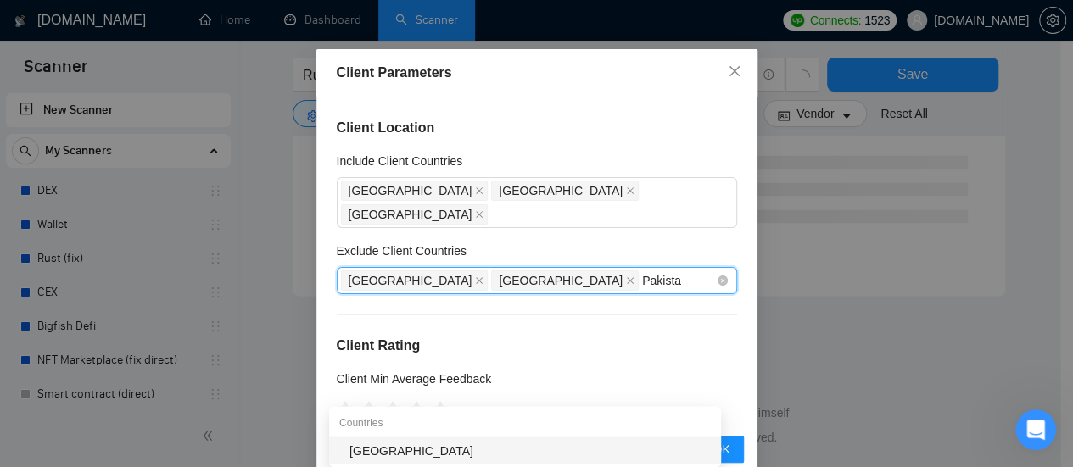
type input "[GEOGRAPHIC_DATA]"
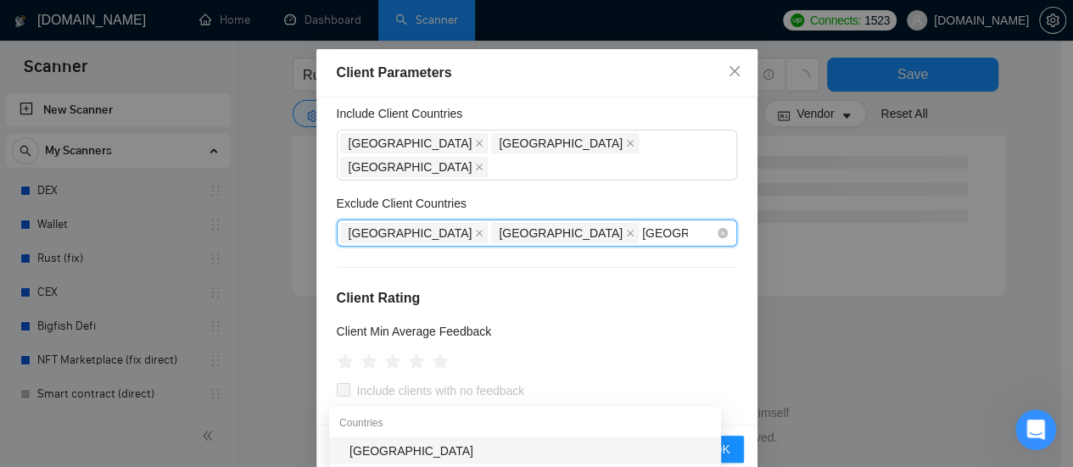
scroll to position [0, 0]
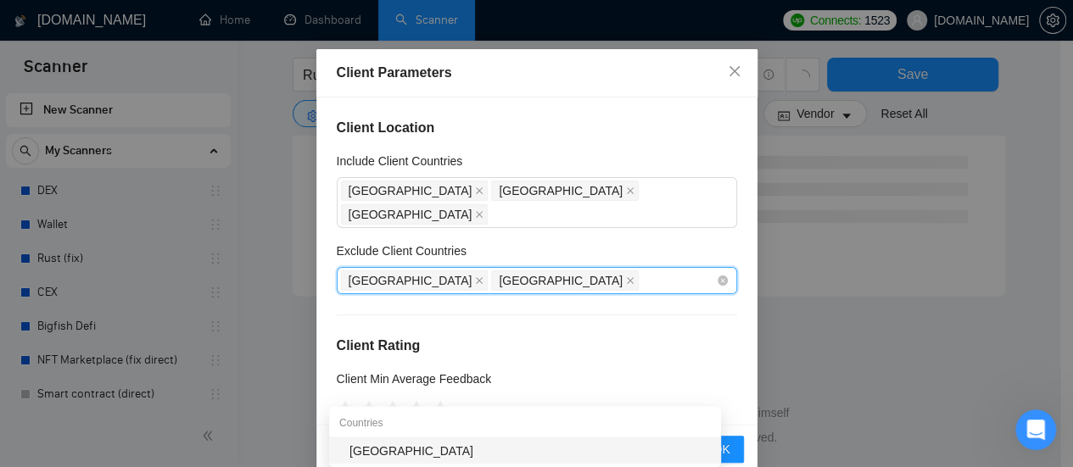
click at [543, 269] on div "[GEOGRAPHIC_DATA] [GEOGRAPHIC_DATA]" at bounding box center [528, 281] width 375 height 24
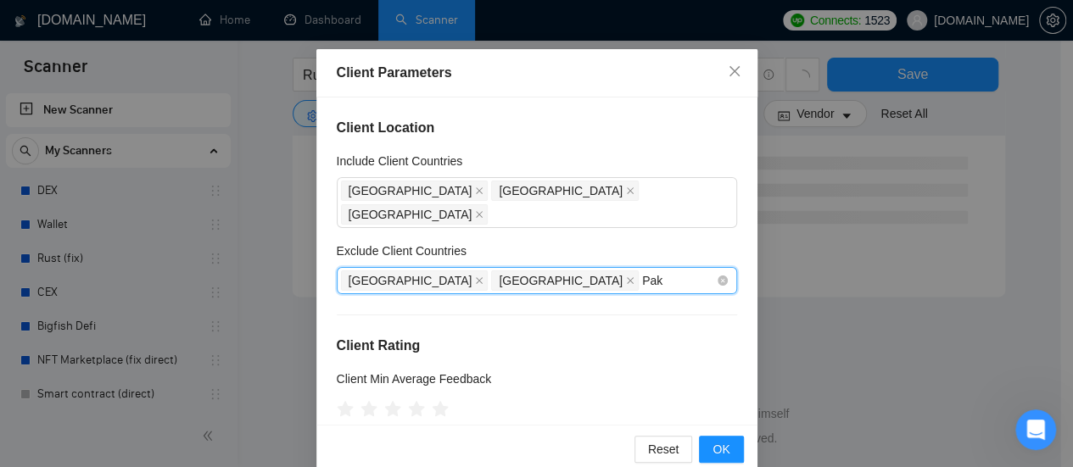
type input "Paki"
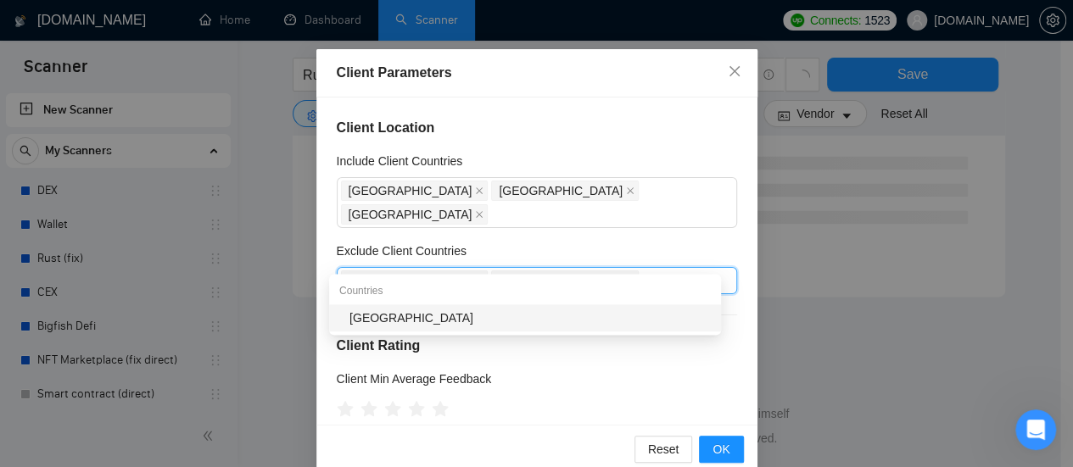
click at [389, 319] on div "[GEOGRAPHIC_DATA]" at bounding box center [529, 318] width 361 height 19
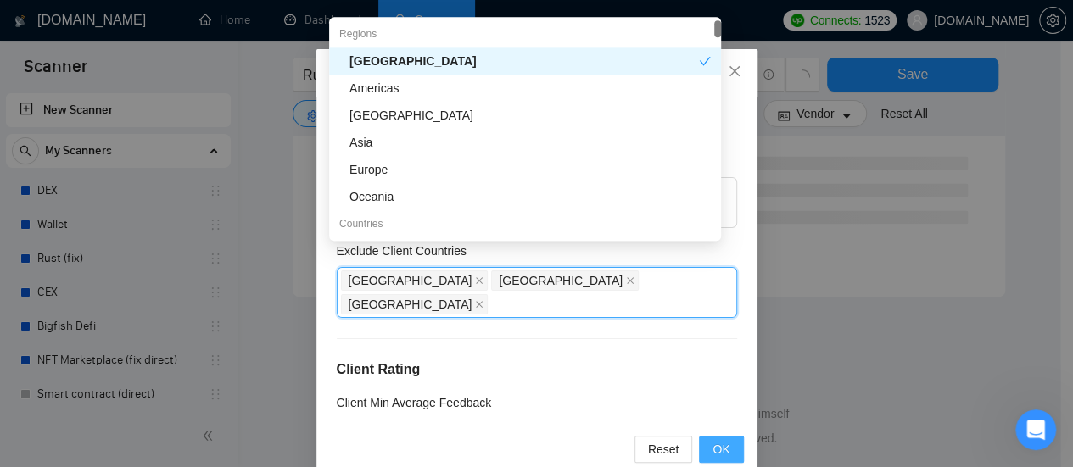
click at [595, 269] on div "[GEOGRAPHIC_DATA] [GEOGRAPHIC_DATA] [GEOGRAPHIC_DATA]" at bounding box center [528, 292] width 375 height 47
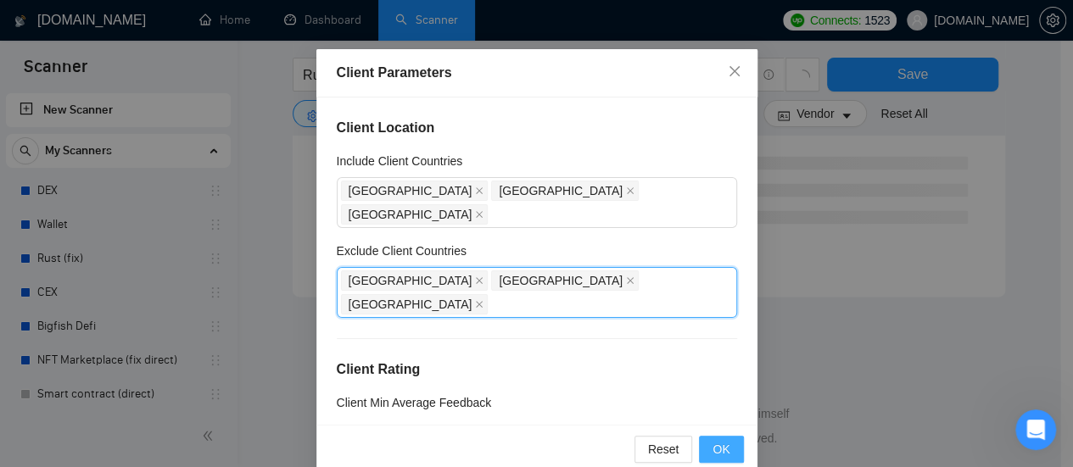
click at [728, 453] on button "OK" at bounding box center [721, 449] width 44 height 27
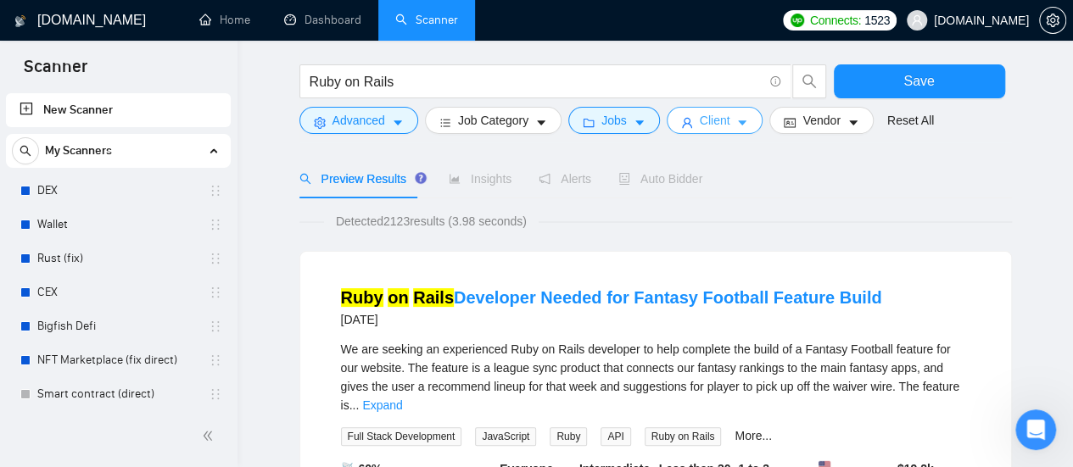
scroll to position [0, 0]
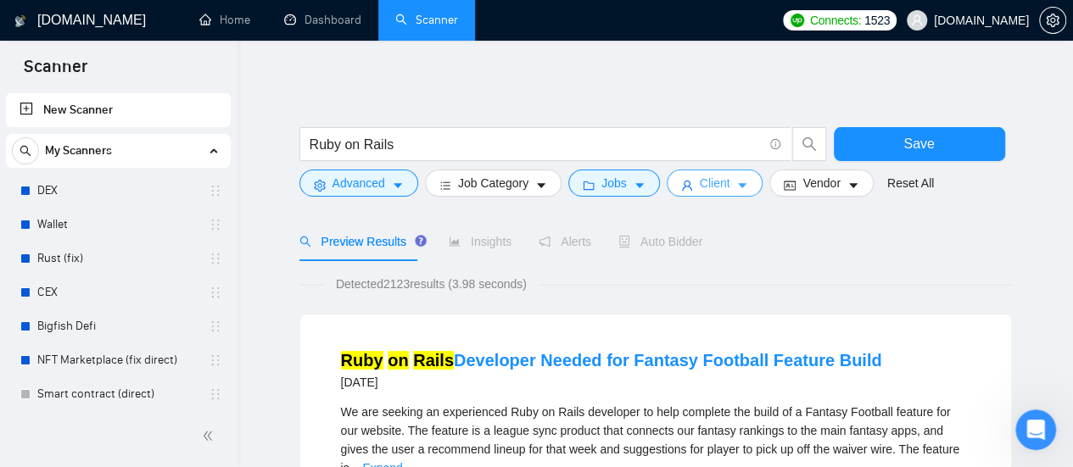
click at [720, 187] on span "Client" at bounding box center [715, 183] width 31 height 19
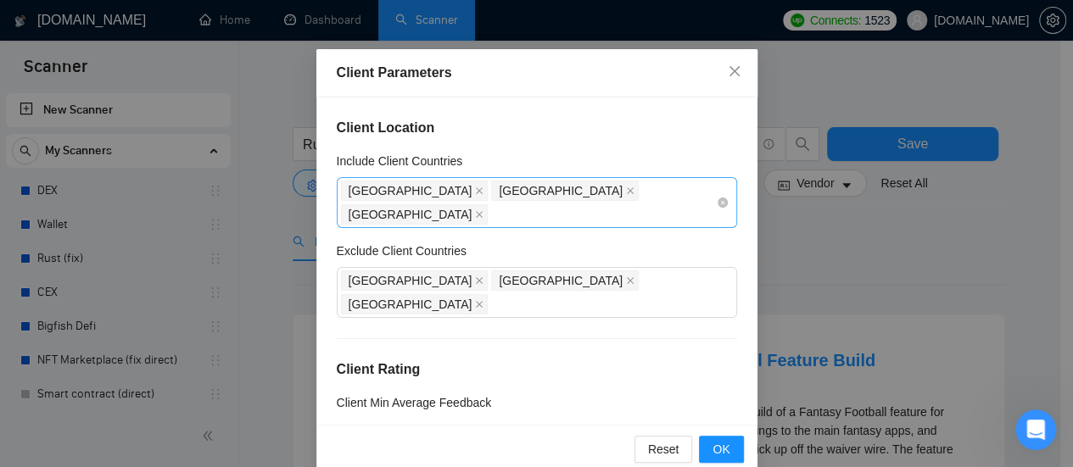
click at [653, 192] on div "[GEOGRAPHIC_DATA] [GEOGRAPHIC_DATA] [GEOGRAPHIC_DATA]" at bounding box center [528, 202] width 375 height 47
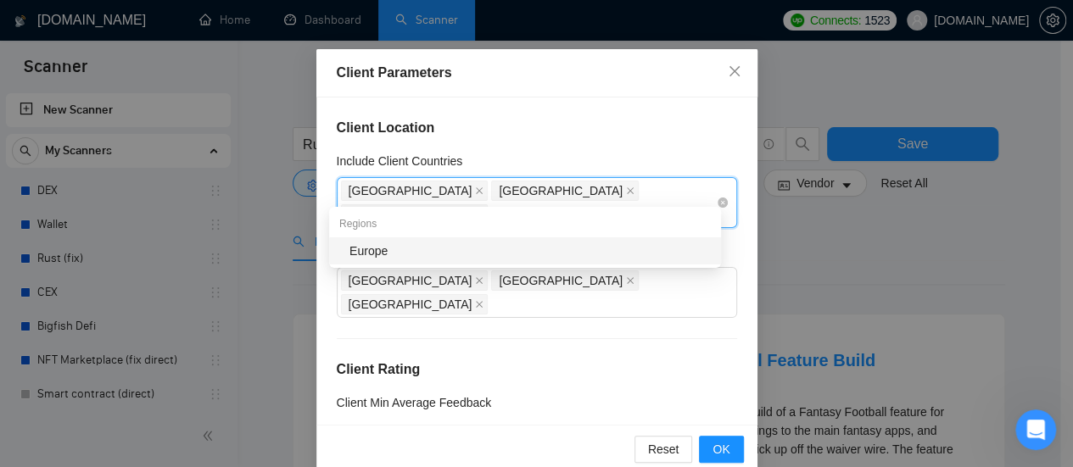
type input "Europe"
click at [516, 246] on div "Europe" at bounding box center [529, 251] width 361 height 19
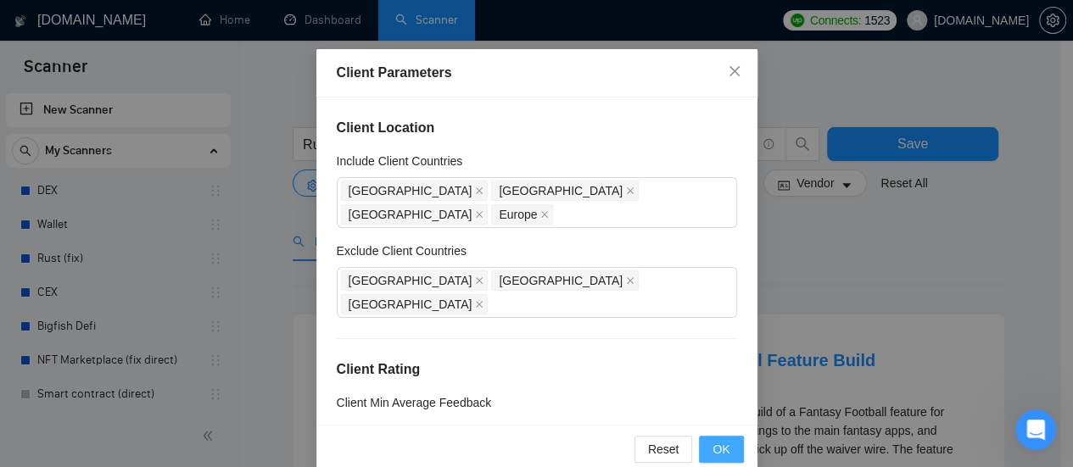
click at [725, 451] on button "OK" at bounding box center [721, 449] width 44 height 27
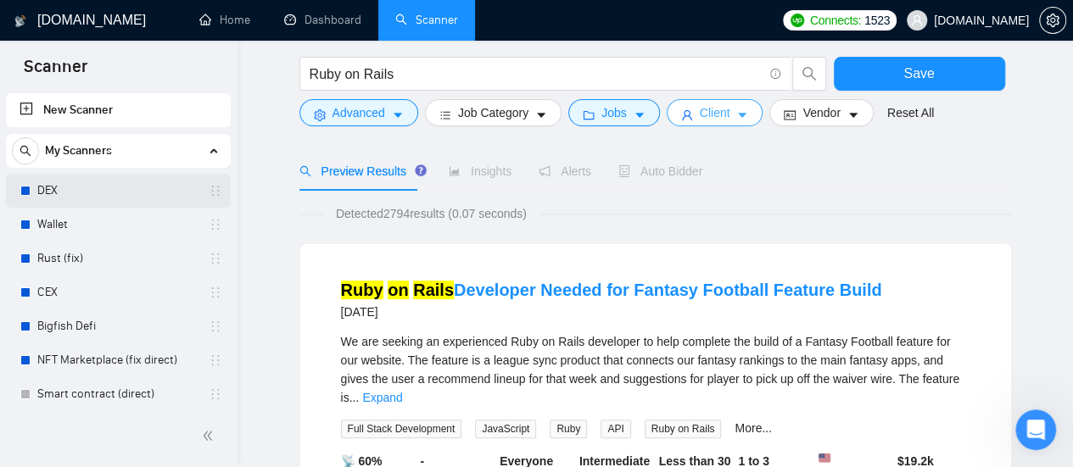
scroll to position [12, 0]
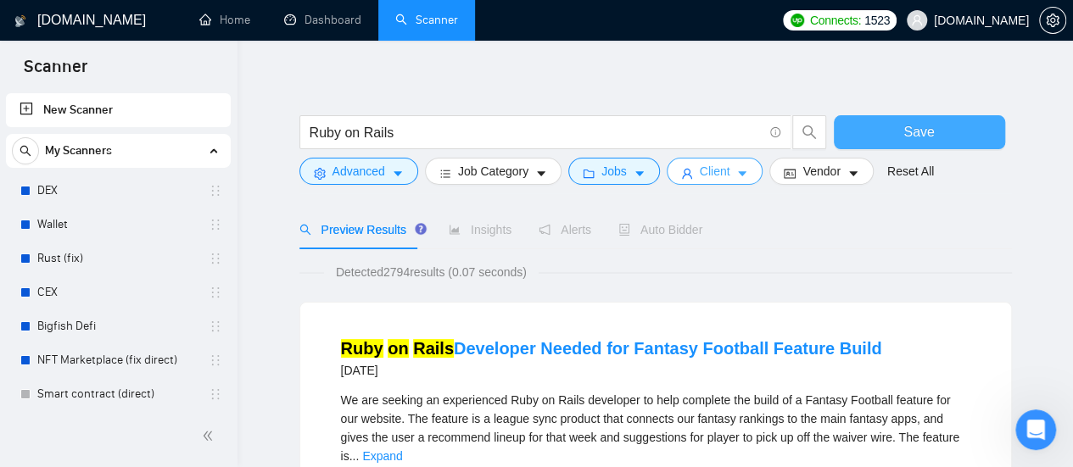
drag, startPoint x: 972, startPoint y: 130, endPoint x: 723, endPoint y: 181, distance: 253.8
click at [972, 130] on button "Save" at bounding box center [919, 132] width 171 height 34
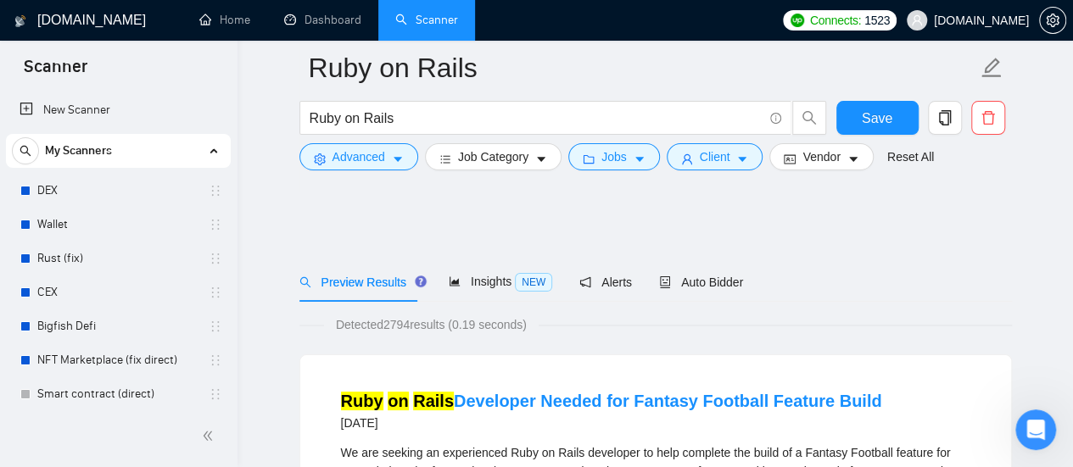
scroll to position [85, 0]
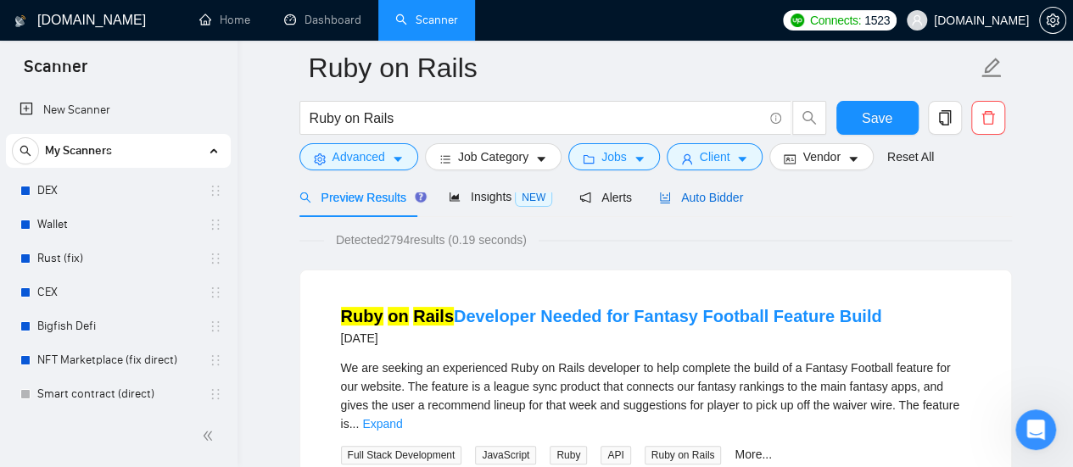
click at [711, 200] on span "Auto Bidder" at bounding box center [701, 198] width 84 height 14
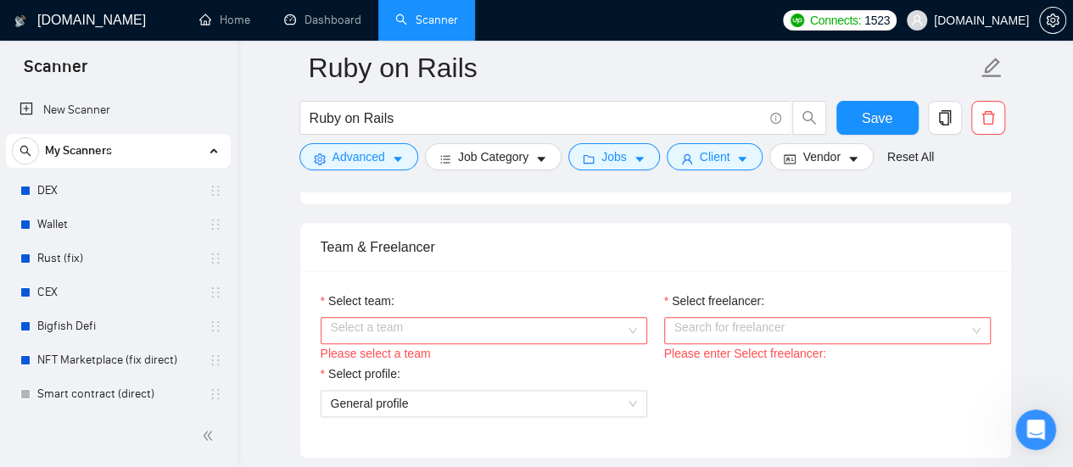
scroll to position [848, 0]
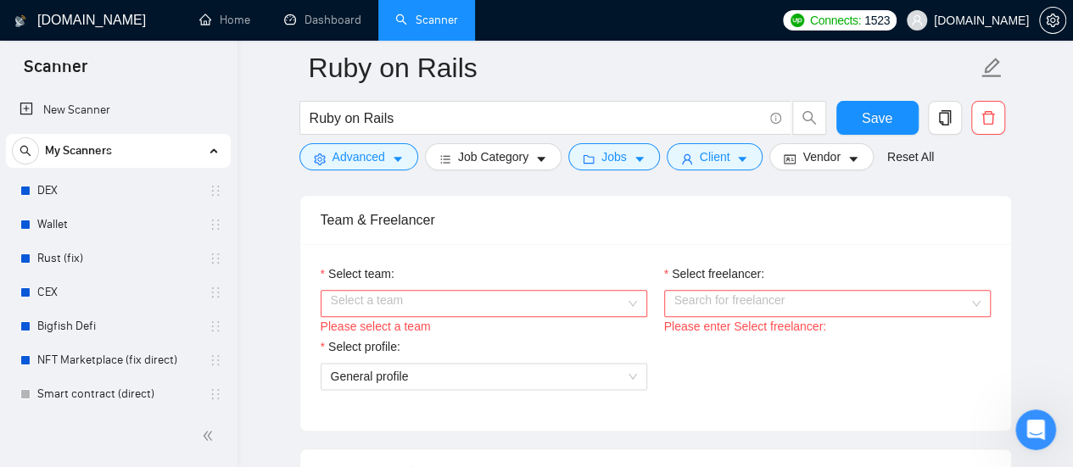
click at [568, 304] on input "Select team:" at bounding box center [478, 303] width 294 height 25
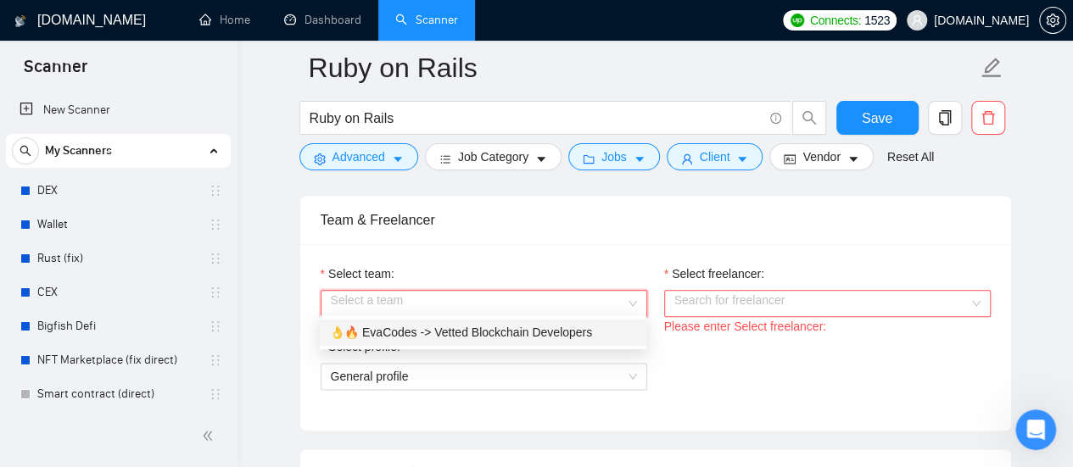
click at [512, 334] on div "👌🔥 EvaCodes -> Vetted Blockchain Developers" at bounding box center [483, 332] width 306 height 19
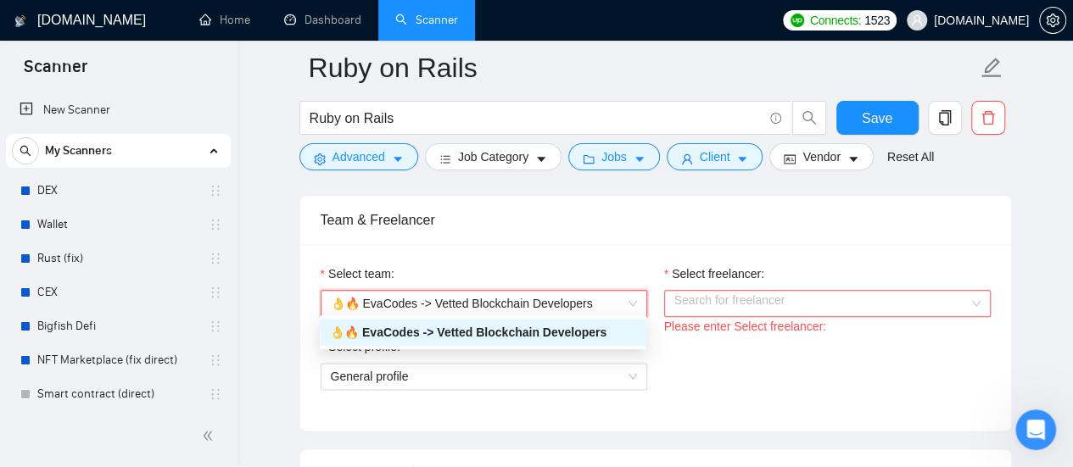
click at [808, 306] on input "Select freelancer:" at bounding box center [821, 303] width 294 height 25
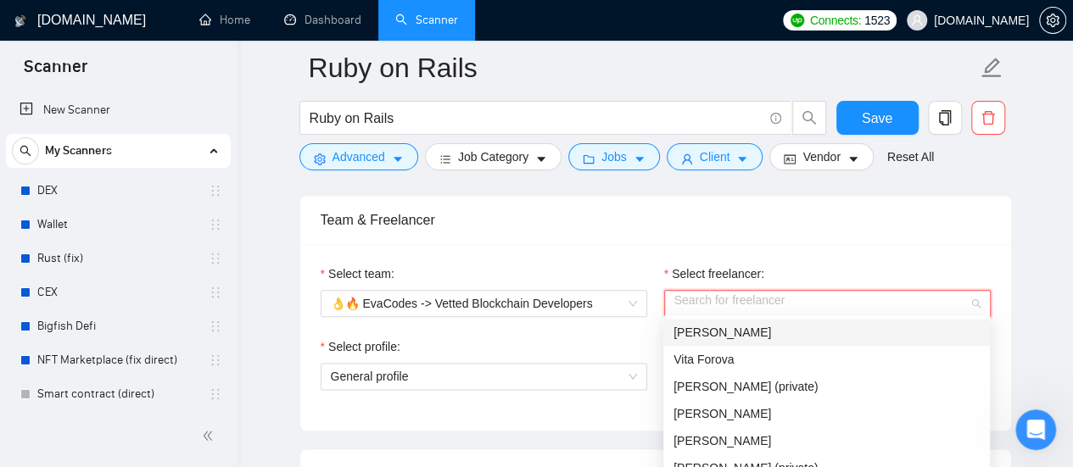
click at [746, 333] on div "[PERSON_NAME]" at bounding box center [826, 332] width 306 height 19
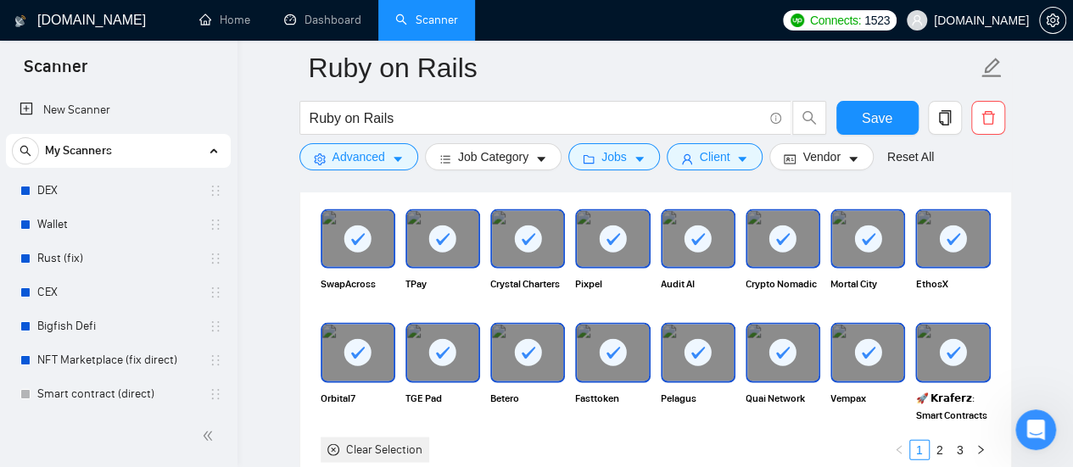
scroll to position [1611, 0]
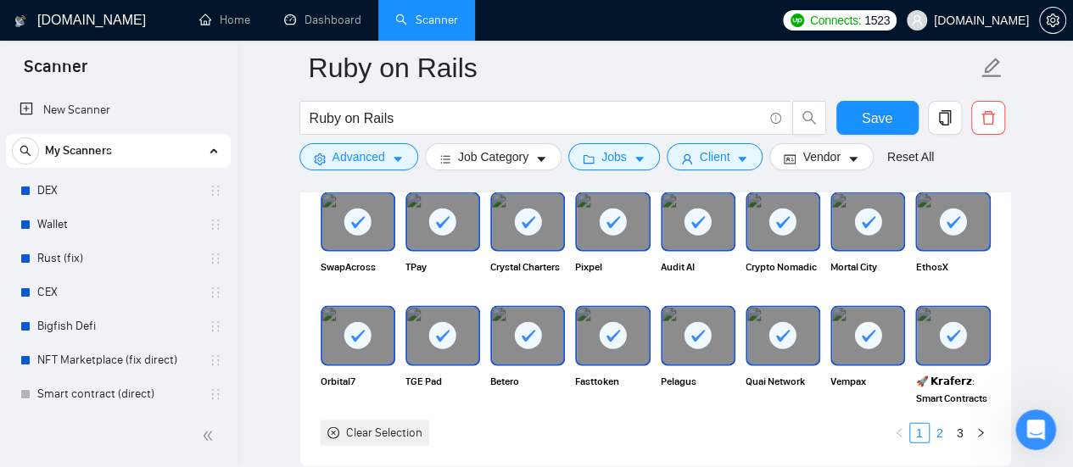
click at [940, 429] on link "2" at bounding box center [939, 433] width 19 height 19
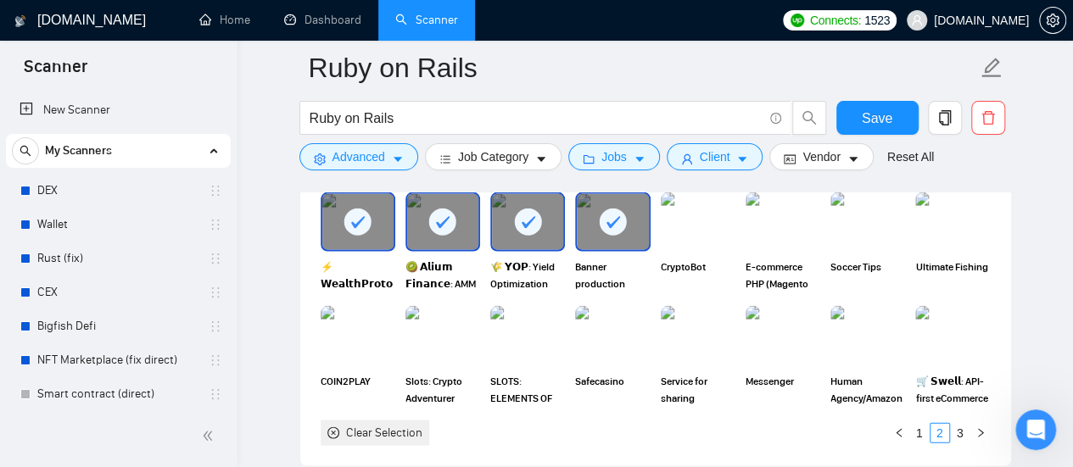
click at [524, 223] on rect at bounding box center [527, 222] width 27 height 27
click at [451, 218] on rect at bounding box center [442, 222] width 27 height 27
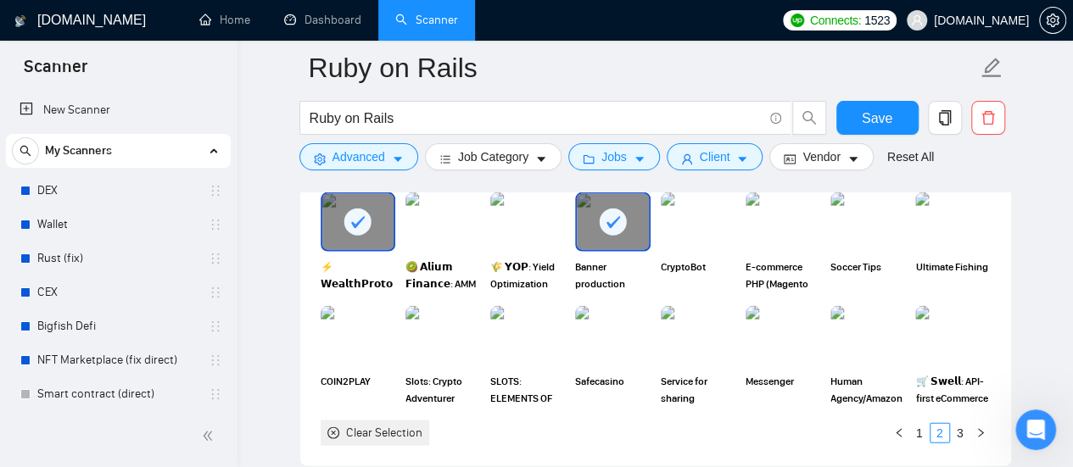
click at [624, 224] on icon at bounding box center [613, 223] width 28 height 28
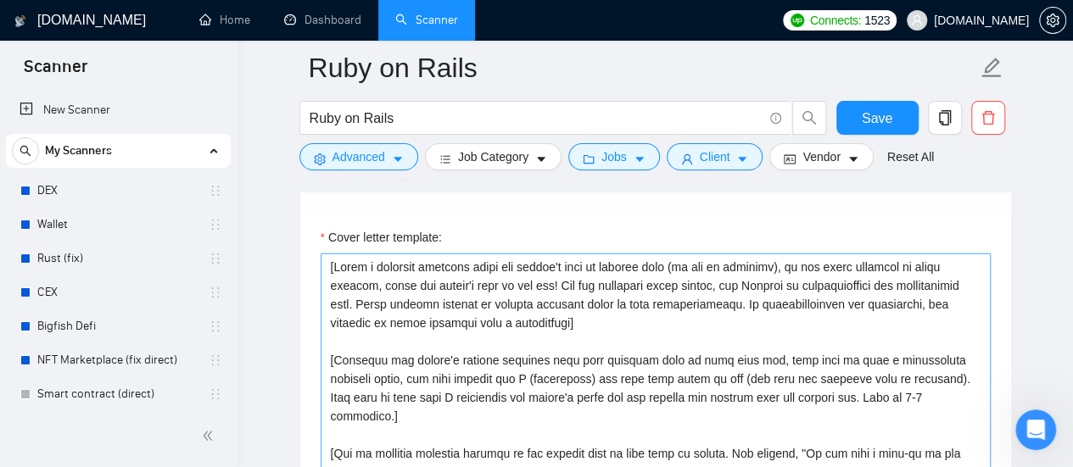
scroll to position [1866, 0]
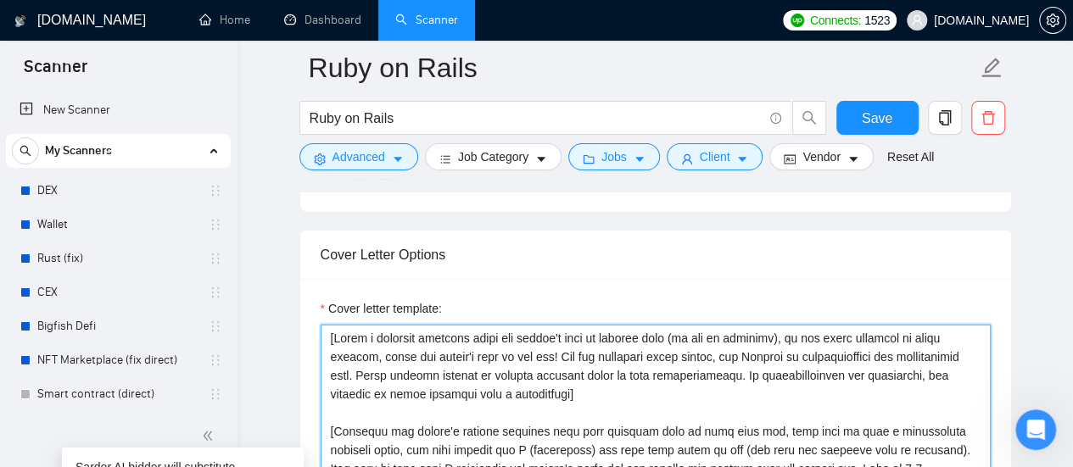
drag, startPoint x: 324, startPoint y: 337, endPoint x: 336, endPoint y: 338, distance: 12.0
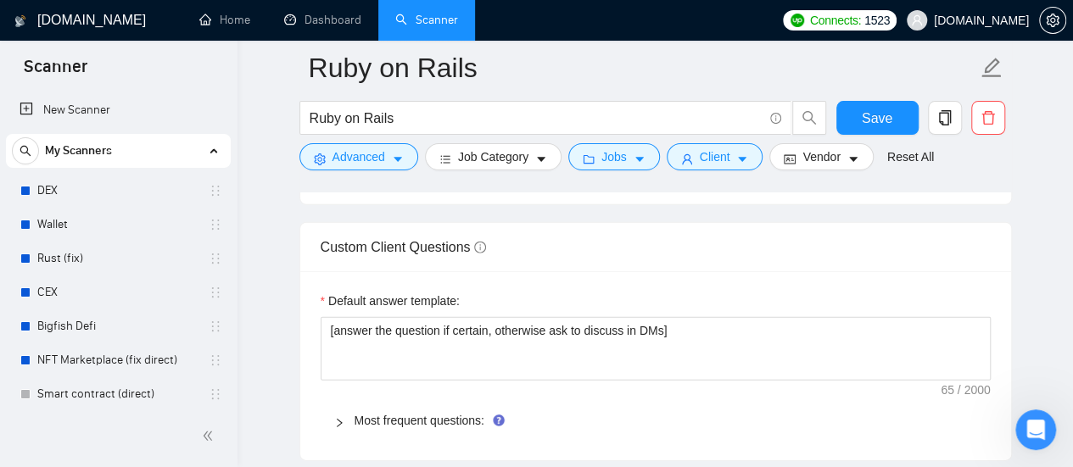
scroll to position [2459, 0]
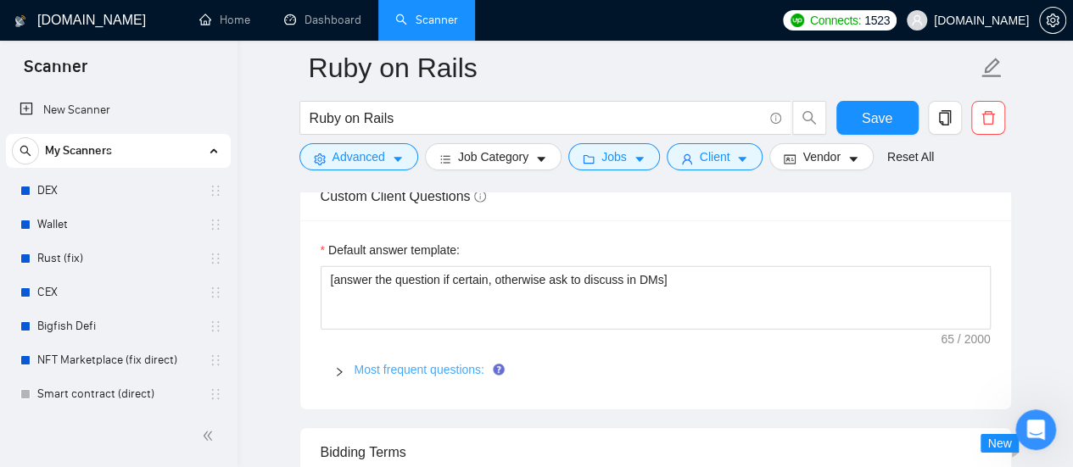
click at [440, 367] on link "Most frequent questions:" at bounding box center [419, 370] width 130 height 14
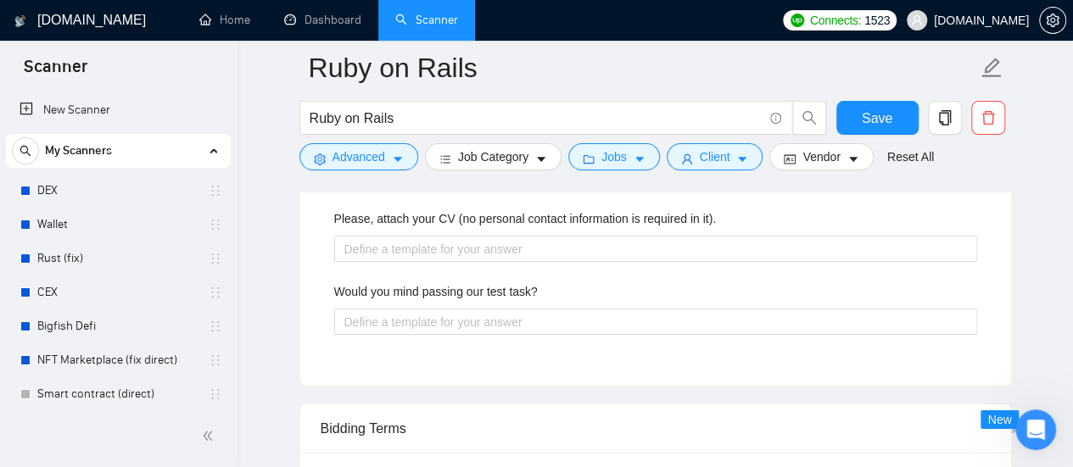
scroll to position [3053, 0]
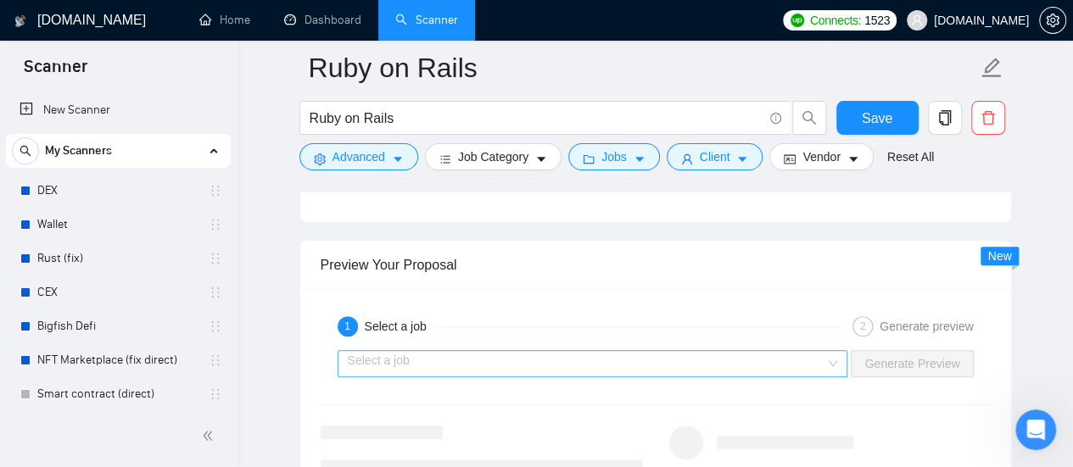
click at [585, 351] on input "search" at bounding box center [587, 363] width 478 height 25
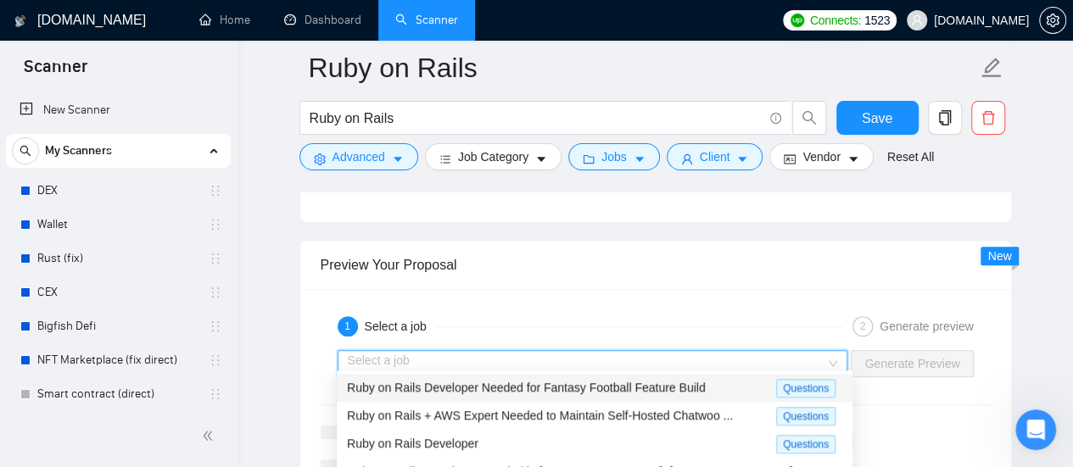
scroll to position [3816, 0]
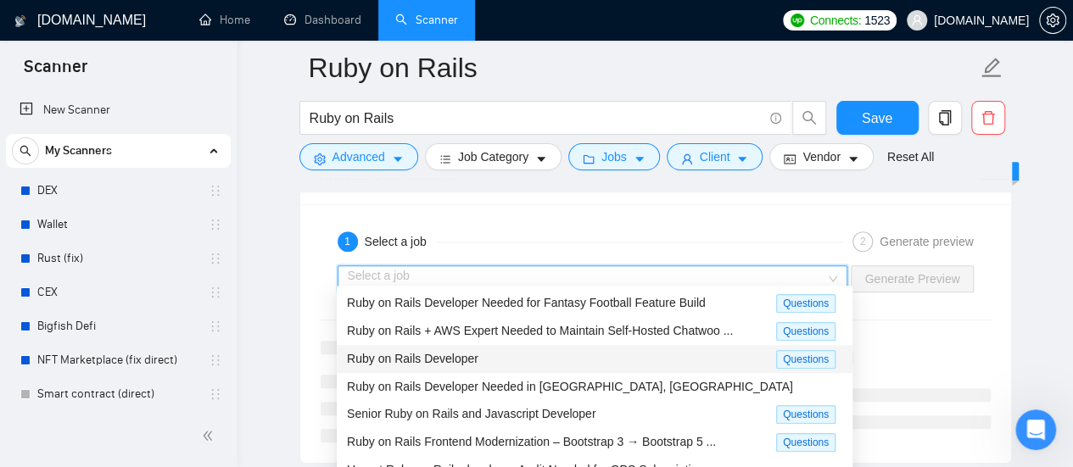
click at [490, 357] on div "Ruby on Rails Developer" at bounding box center [561, 359] width 429 height 20
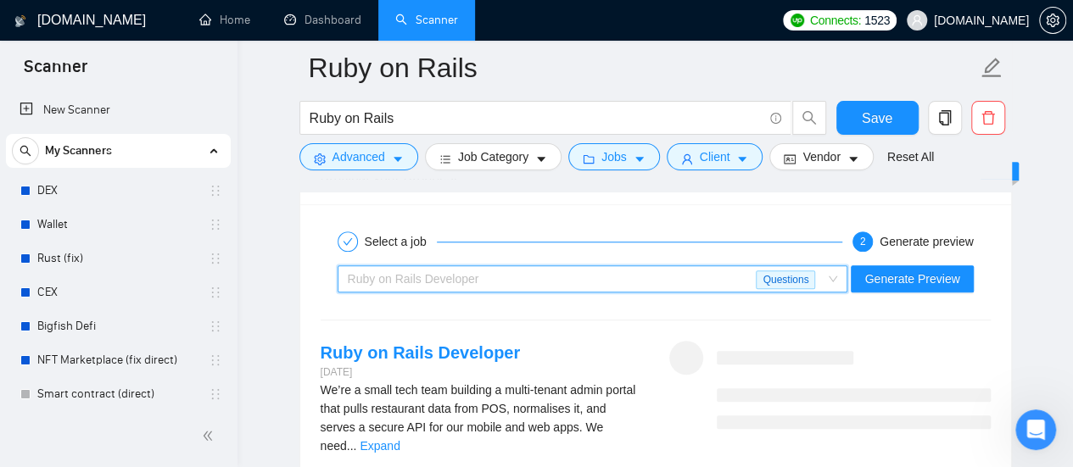
click at [714, 275] on div "Ruby on Rails Developer" at bounding box center [552, 278] width 409 height 25
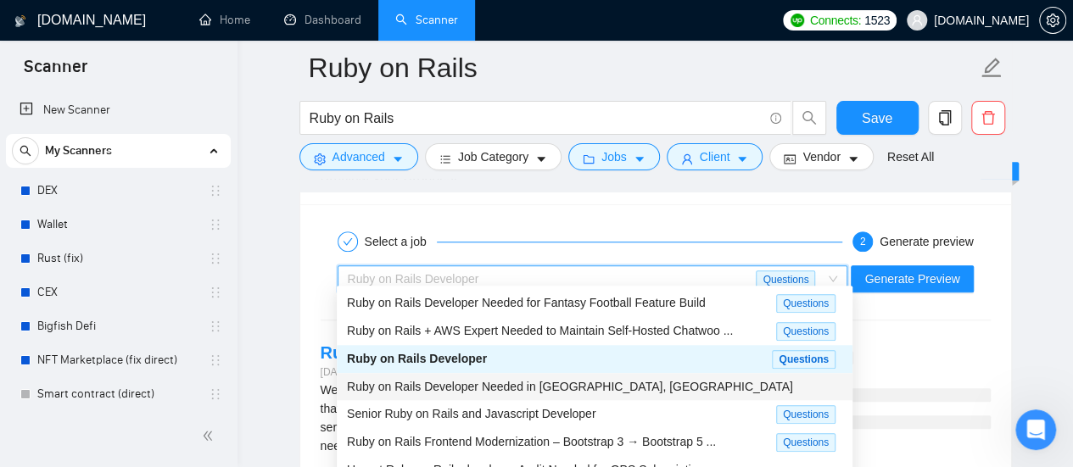
click at [555, 386] on span "Ruby on Rails Developer Needed in [GEOGRAPHIC_DATA], [GEOGRAPHIC_DATA]" at bounding box center [570, 387] width 446 height 14
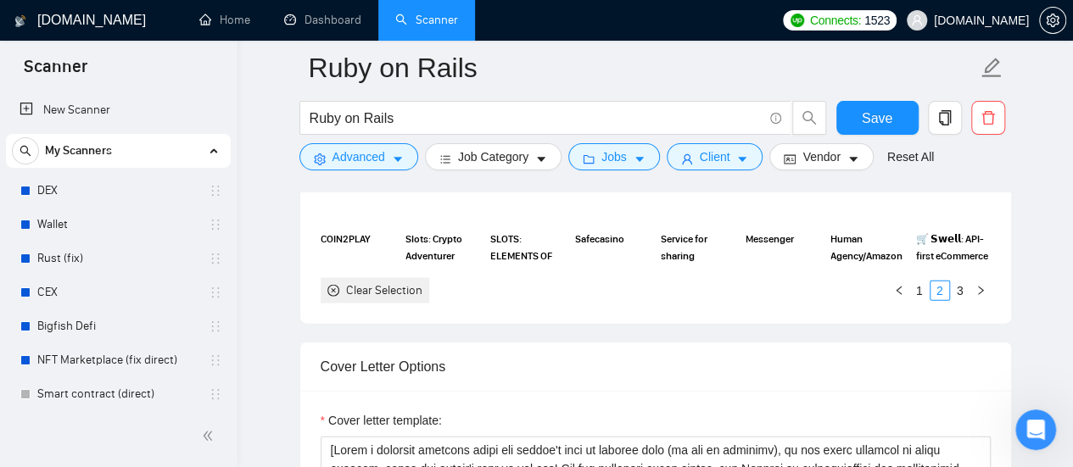
scroll to position [1781, 0]
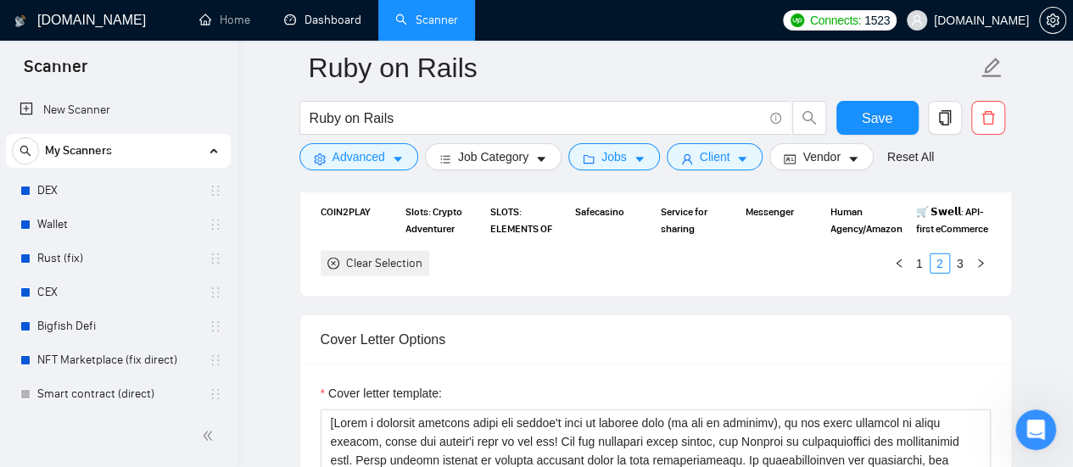
click at [335, 14] on link "Dashboard" at bounding box center [322, 20] width 77 height 14
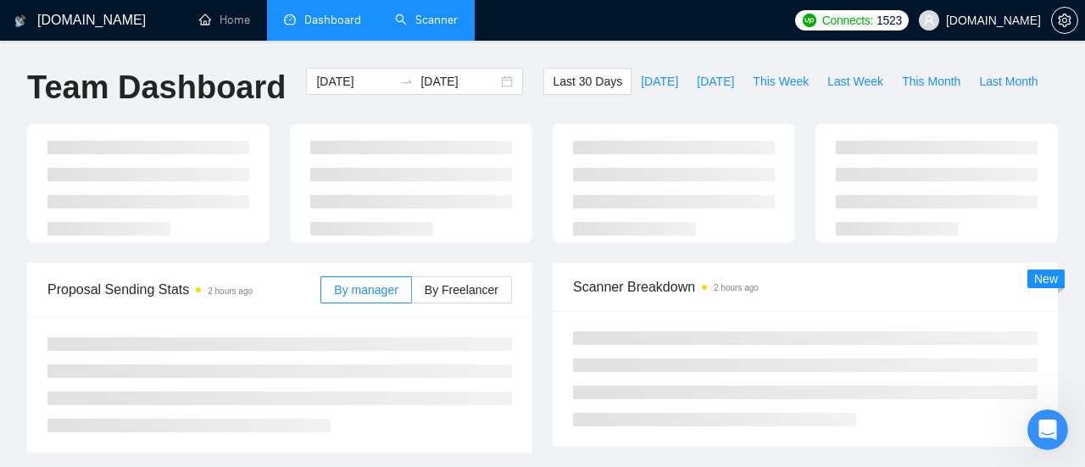
type input "[DATE]"
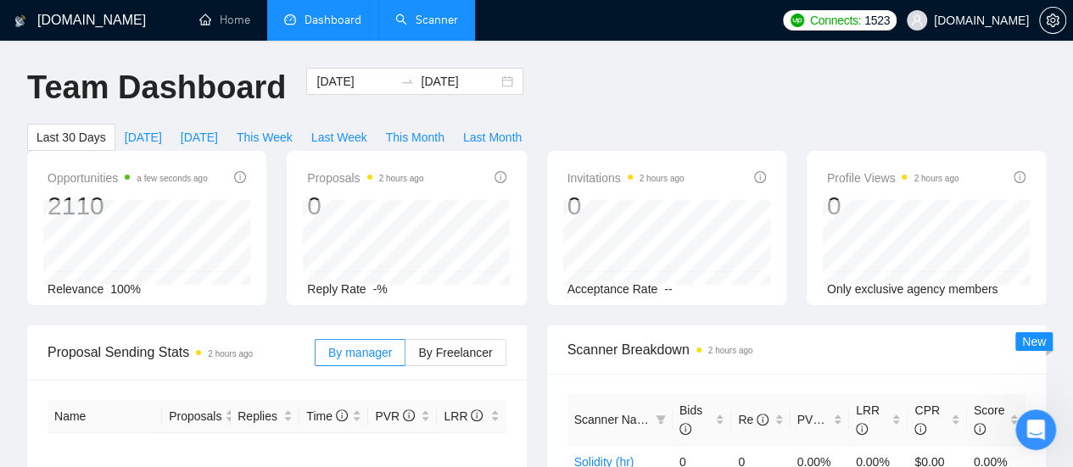
drag, startPoint x: 331, startPoint y: 86, endPoint x: 351, endPoint y: 118, distance: 37.4
click at [331, 86] on input "[DATE]" at bounding box center [354, 81] width 77 height 19
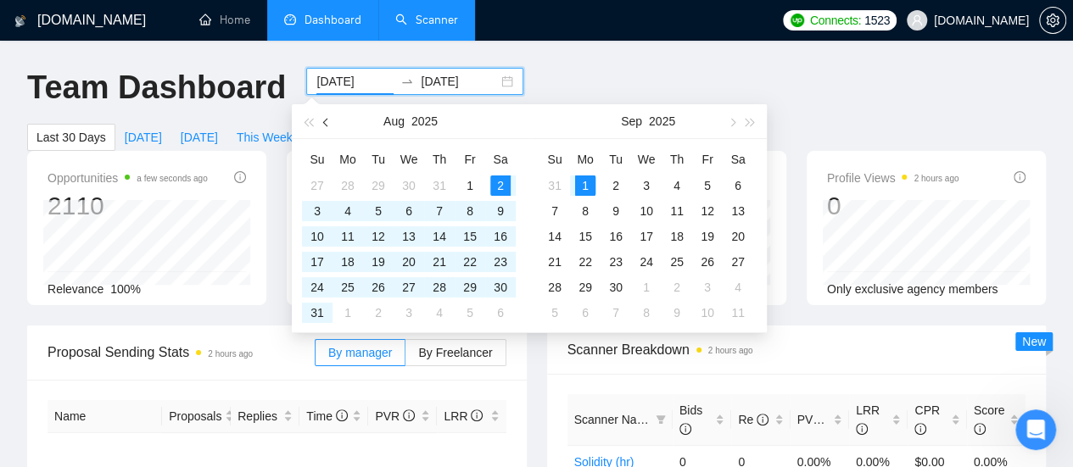
click at [324, 128] on button "button" at bounding box center [326, 121] width 19 height 34
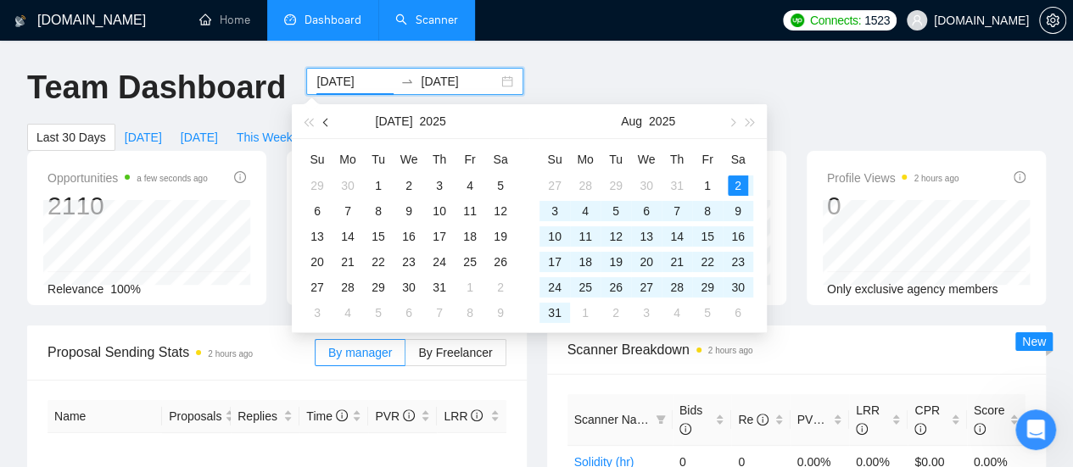
click at [324, 128] on button "button" at bounding box center [326, 121] width 19 height 34
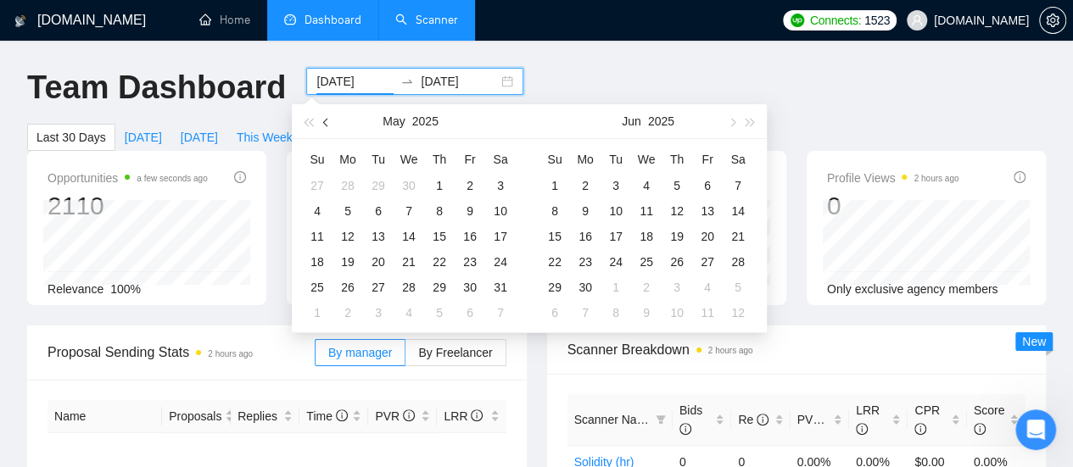
click at [324, 128] on button "button" at bounding box center [326, 121] width 19 height 34
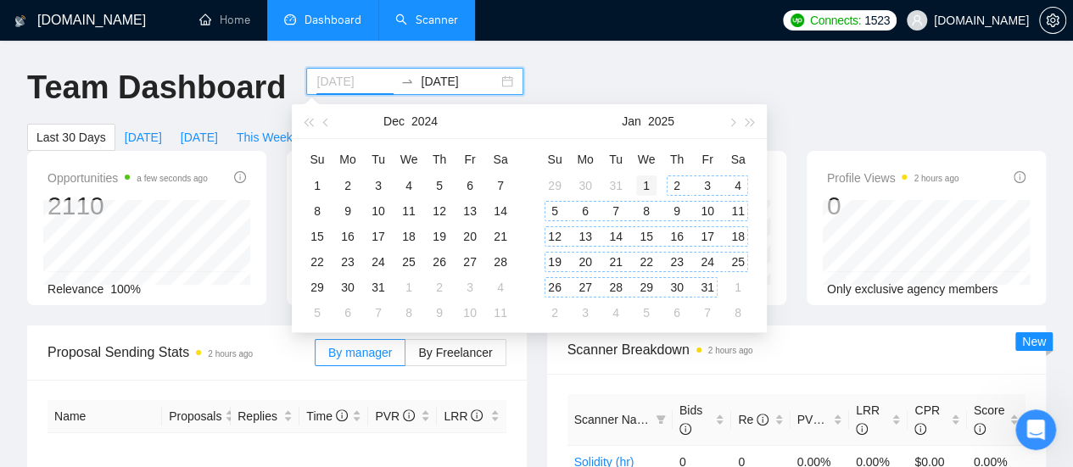
type input "[DATE]"
click at [650, 187] on div "1" at bounding box center [646, 186] width 20 height 20
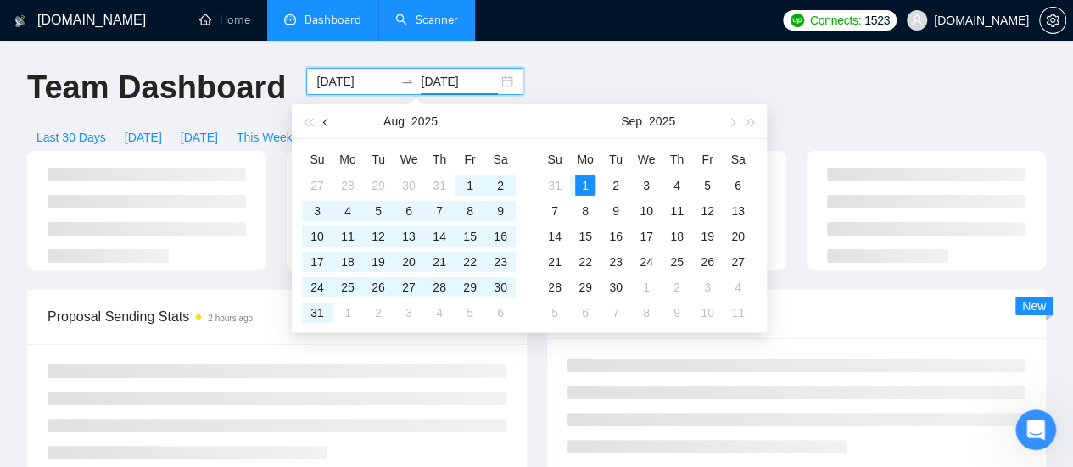
click at [327, 126] on span "button" at bounding box center [327, 122] width 8 height 8
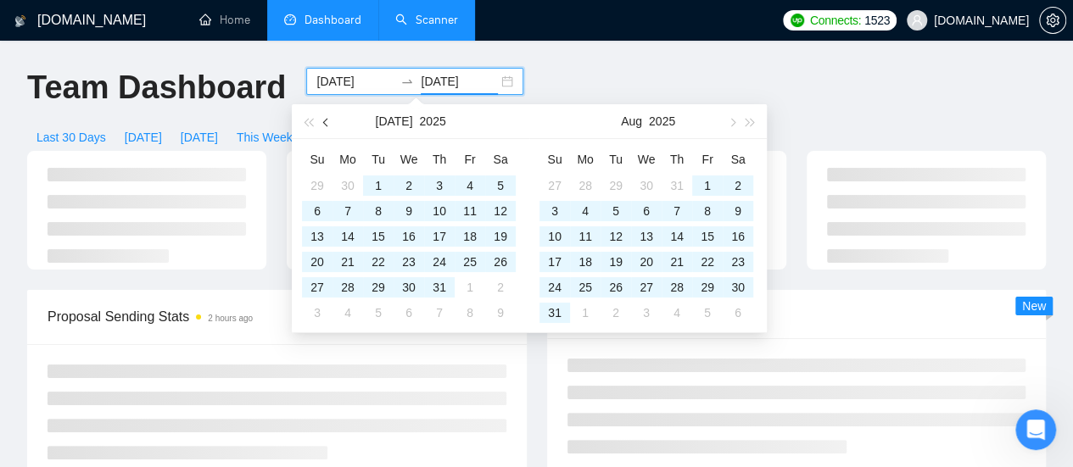
click at [327, 126] on span "button" at bounding box center [327, 122] width 8 height 8
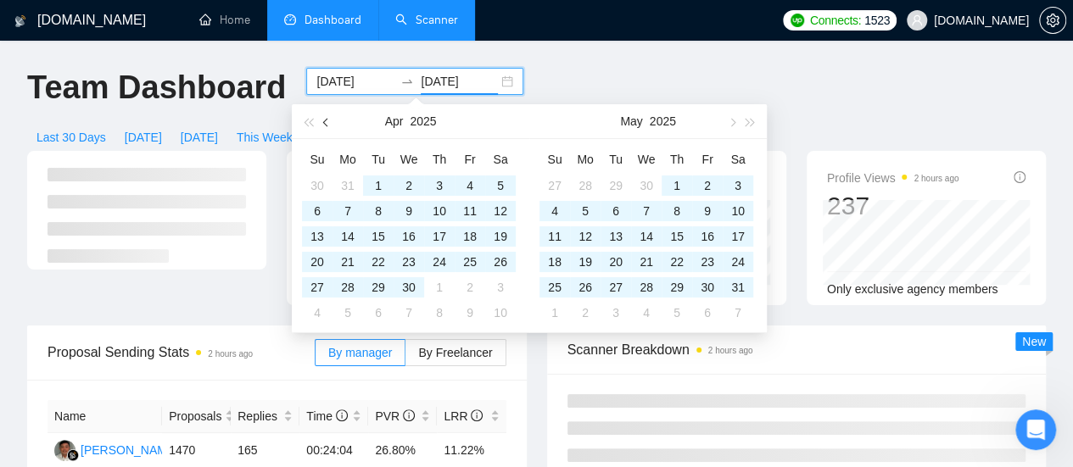
click at [327, 126] on span "button" at bounding box center [327, 122] width 8 height 8
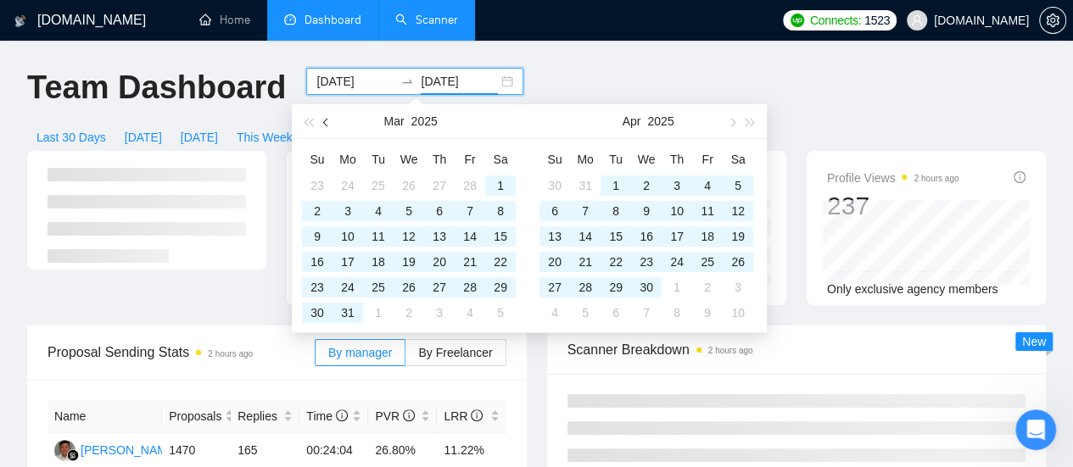
click at [327, 126] on span "button" at bounding box center [327, 122] width 8 height 8
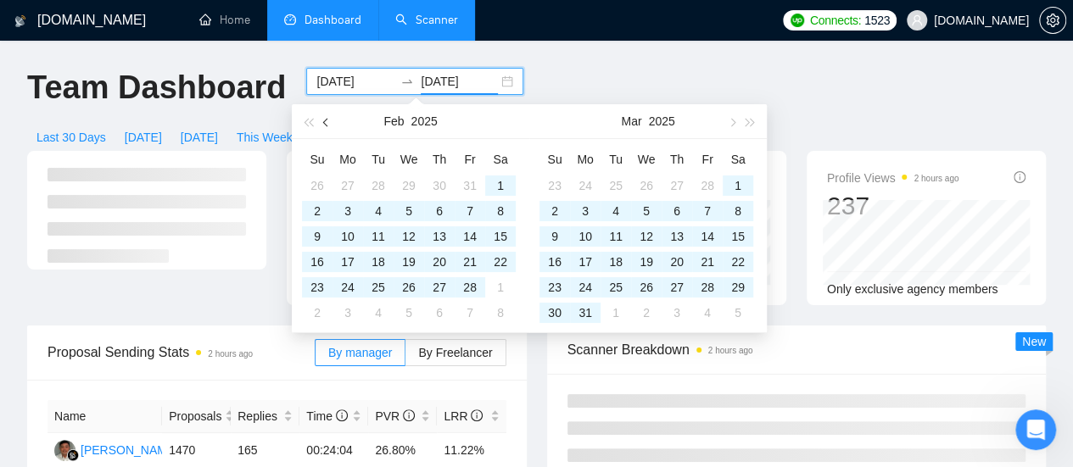
click at [327, 126] on span "button" at bounding box center [327, 122] width 8 height 8
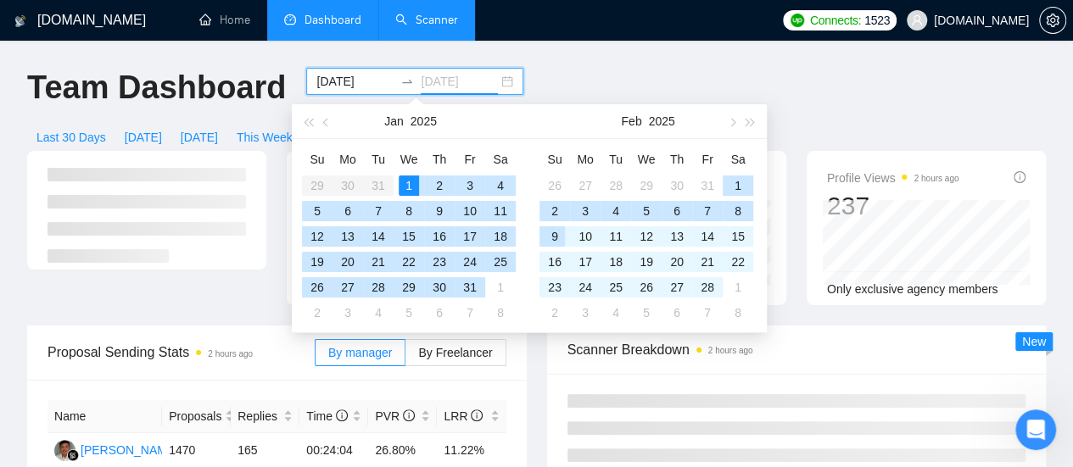
click at [476, 284] on div "31" at bounding box center [470, 287] width 20 height 20
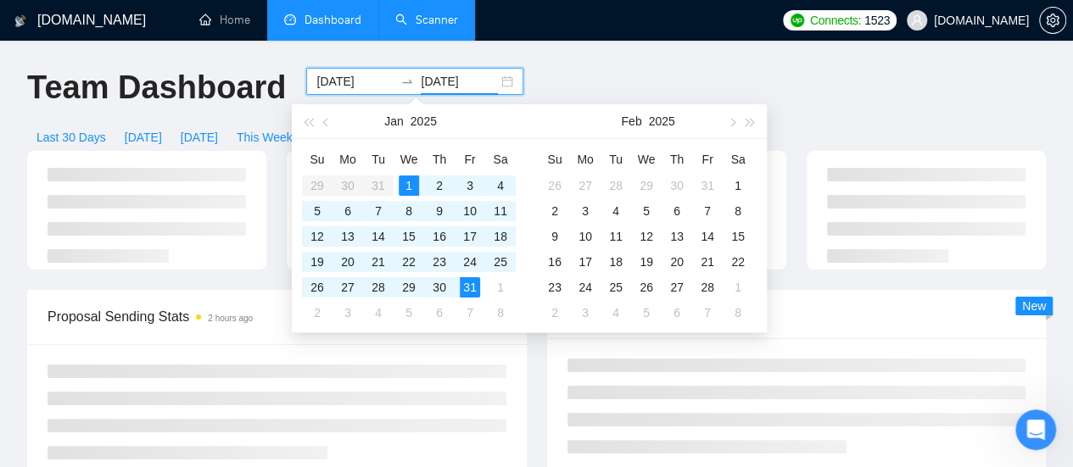
type input "[DATE]"
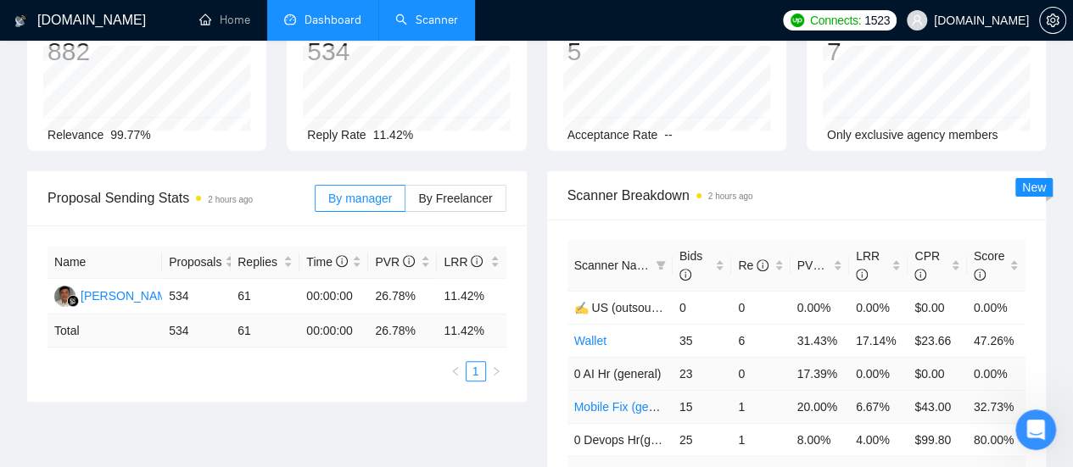
scroll to position [170, 0]
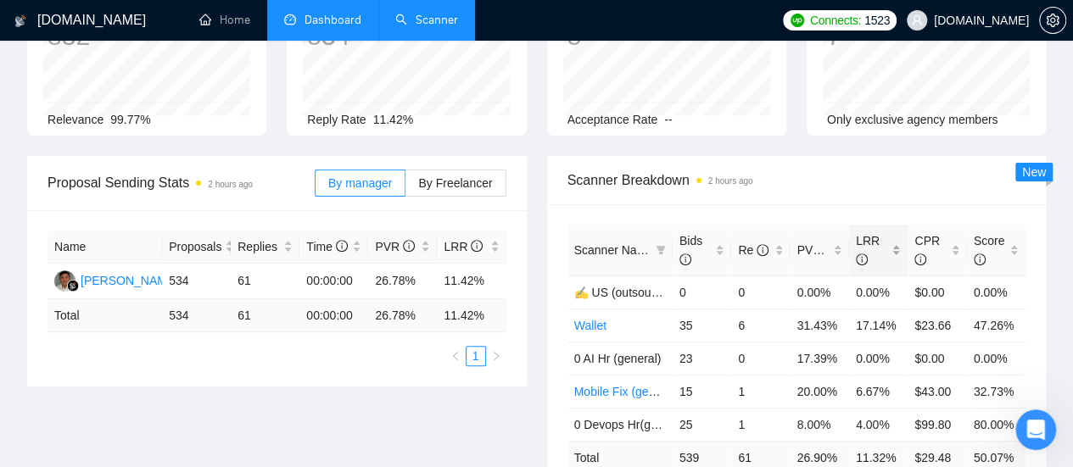
click at [896, 232] on div "LRR" at bounding box center [878, 250] width 45 height 37
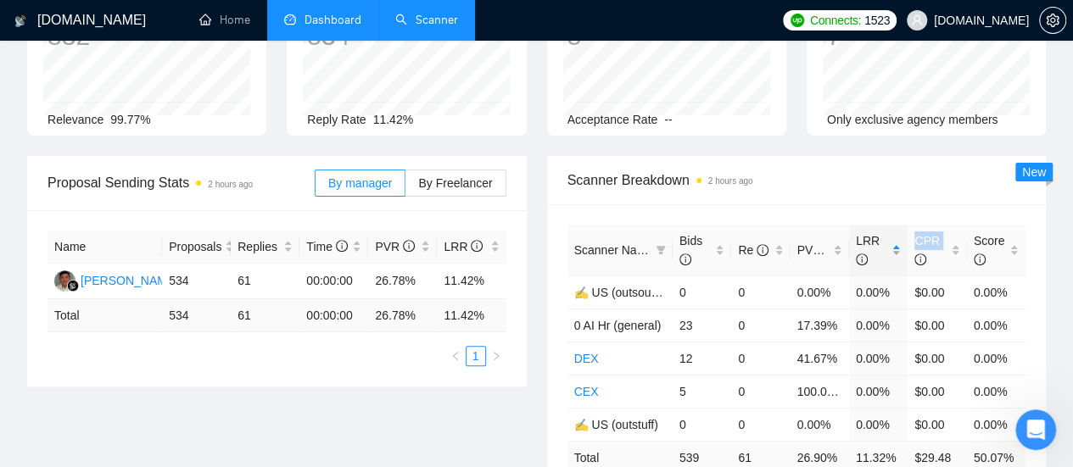
click at [896, 232] on div "LRR" at bounding box center [878, 250] width 45 height 37
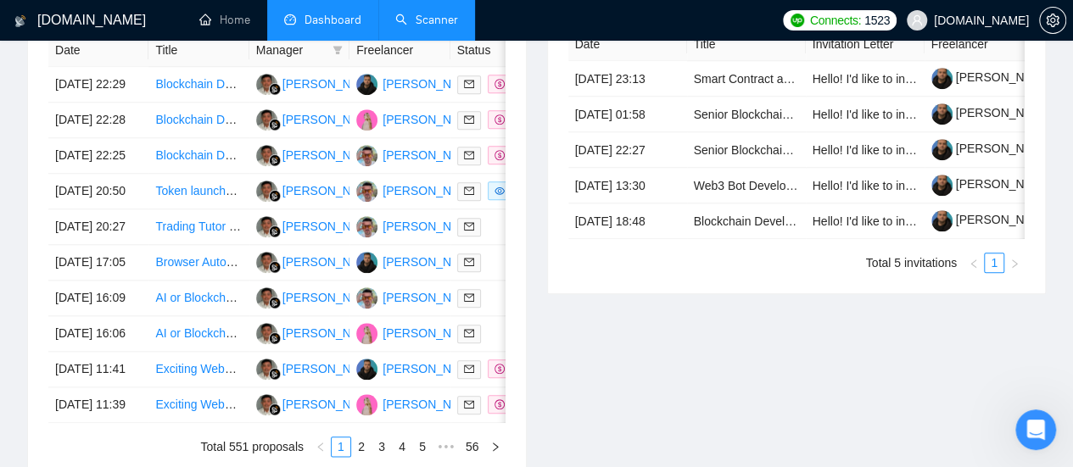
scroll to position [763, 0]
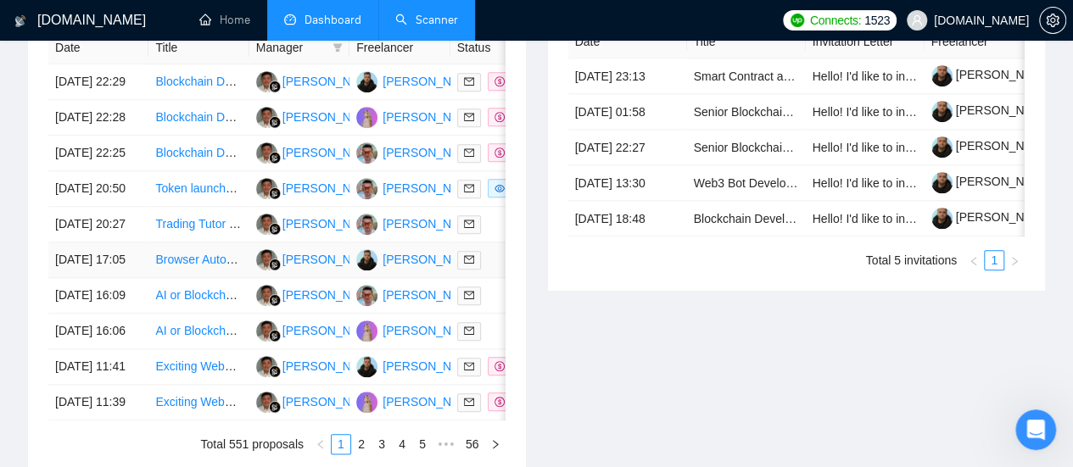
click at [209, 266] on link "Browser Automation Platform Needed (Fulltime / Large Project)" at bounding box center [321, 260] width 332 height 14
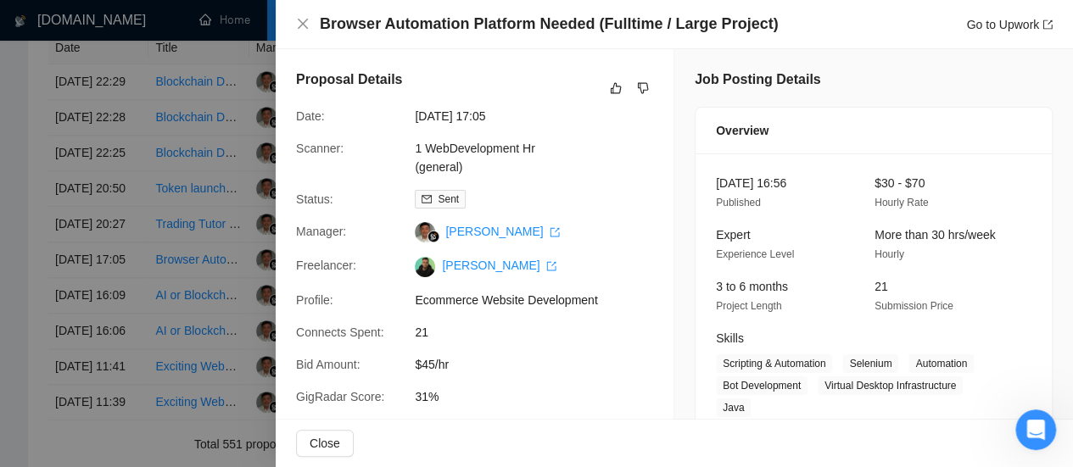
scroll to position [85, 0]
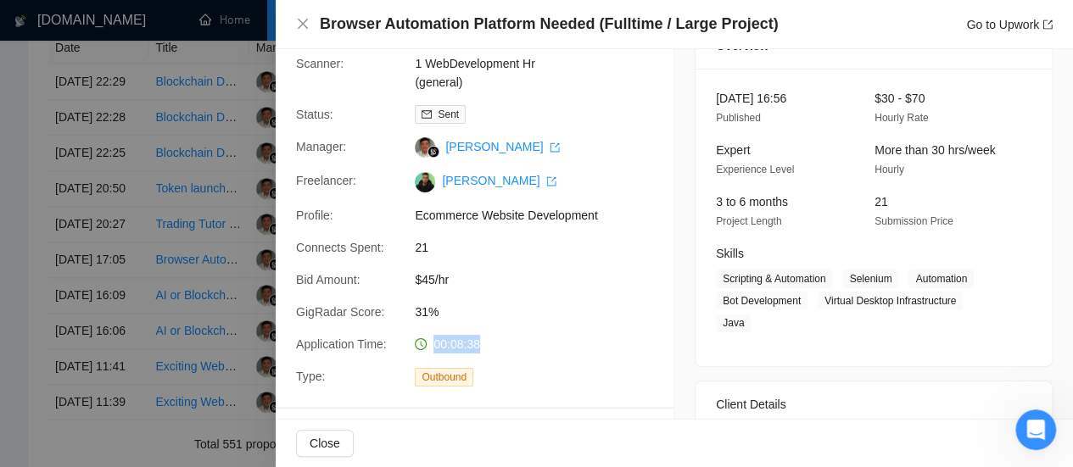
drag, startPoint x: 432, startPoint y: 346, endPoint x: 484, endPoint y: 346, distance: 51.7
click at [484, 346] on div "00:08:38" at bounding box center [497, 344] width 179 height 19
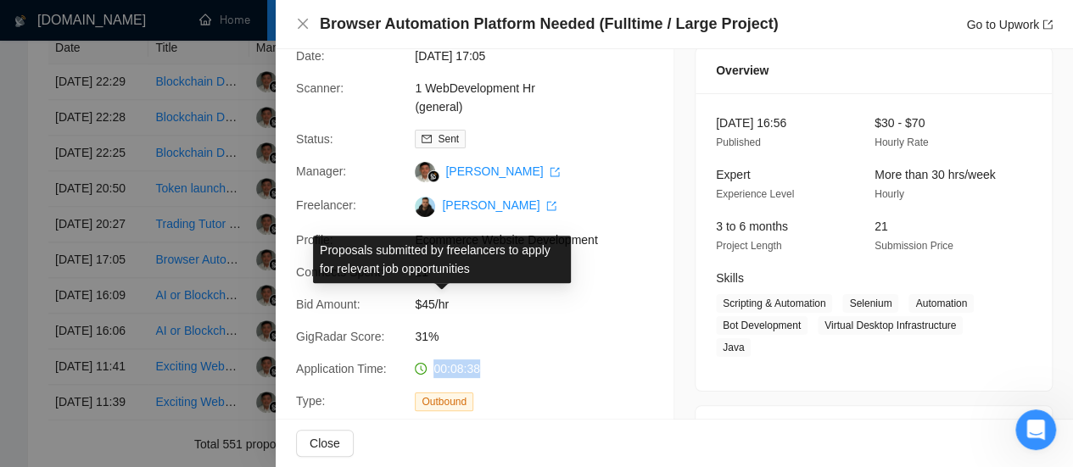
scroll to position [0, 0]
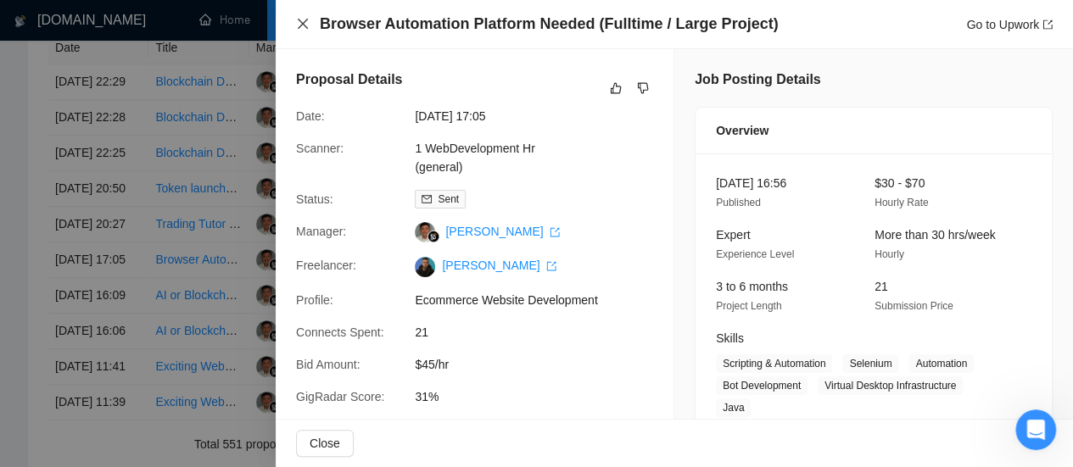
click at [305, 25] on icon "close" at bounding box center [303, 24] width 14 height 14
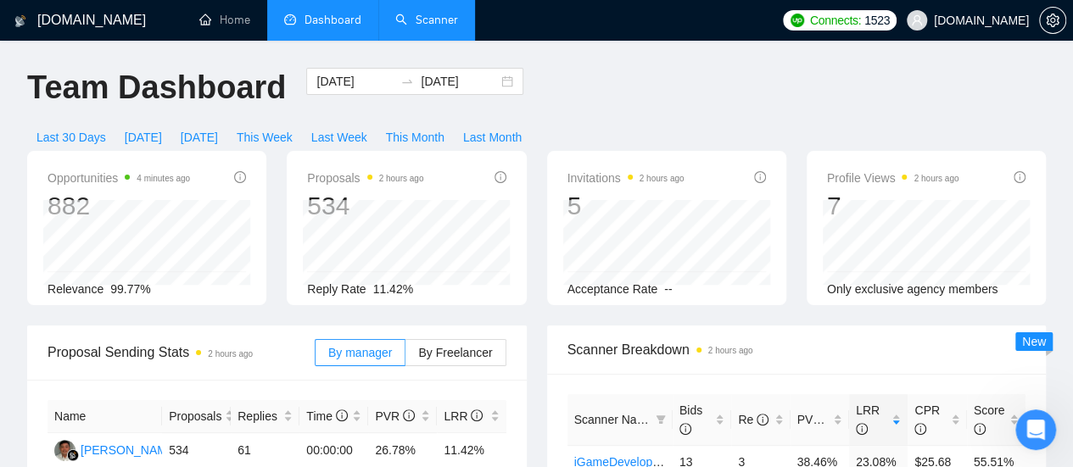
click at [432, 21] on link "Scanner" at bounding box center [426, 20] width 63 height 14
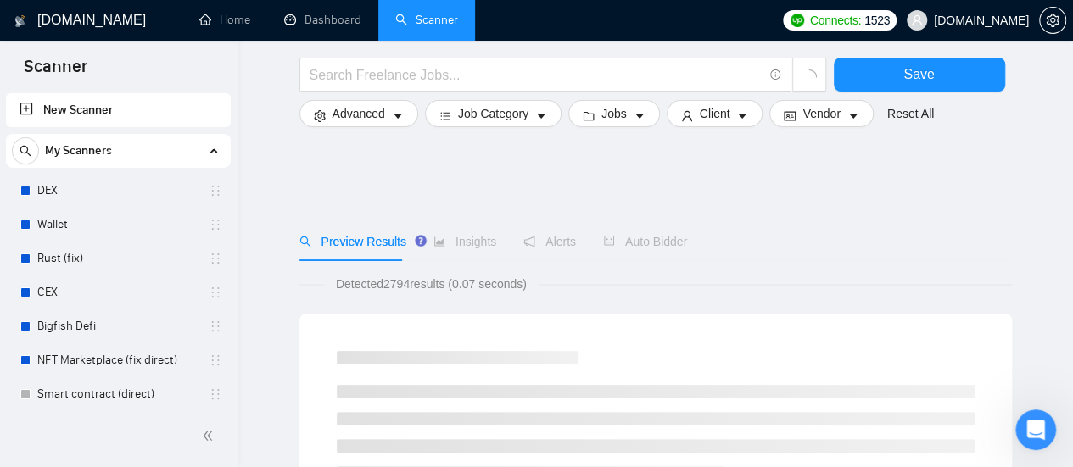
scroll to position [85, 0]
